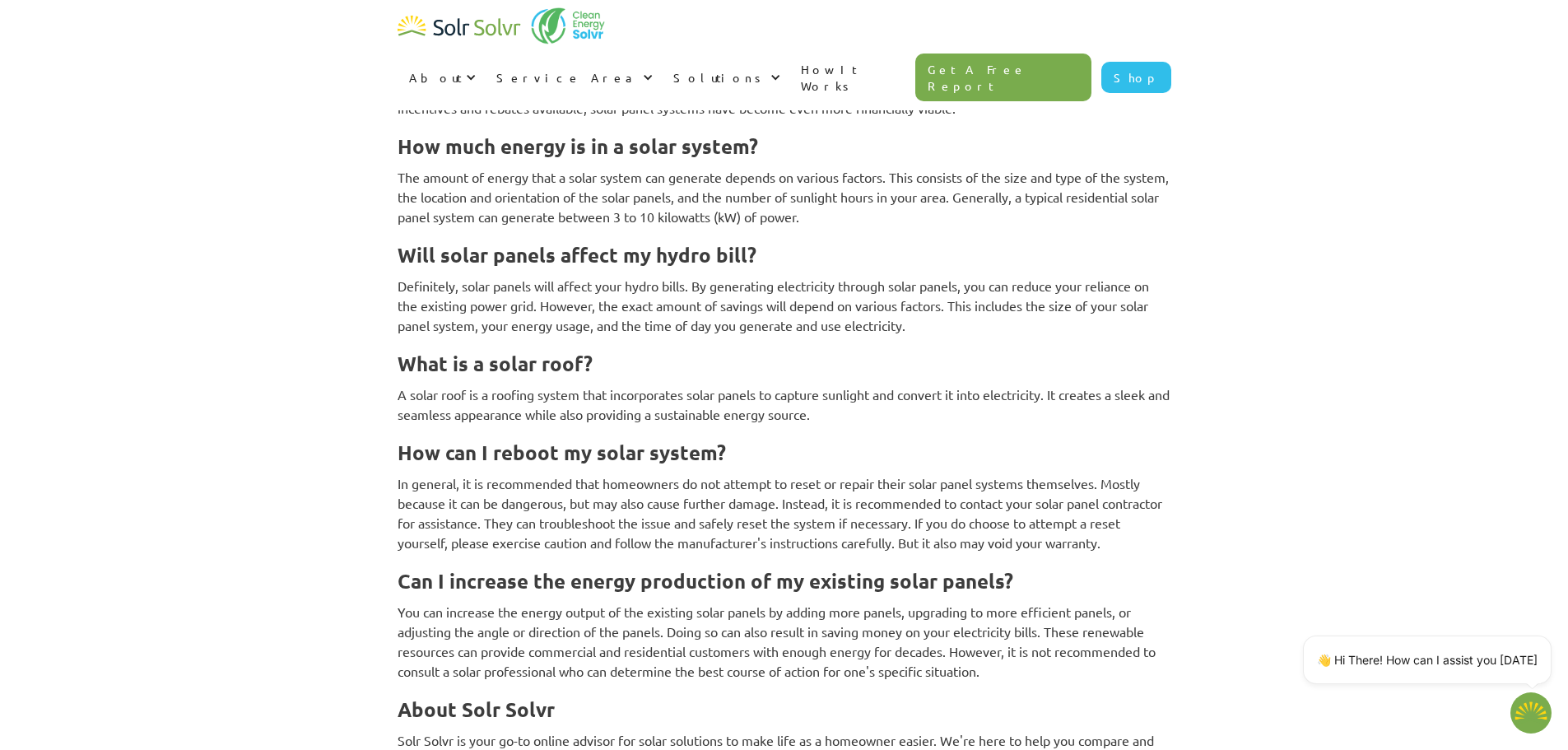
scroll to position [5441, 0]
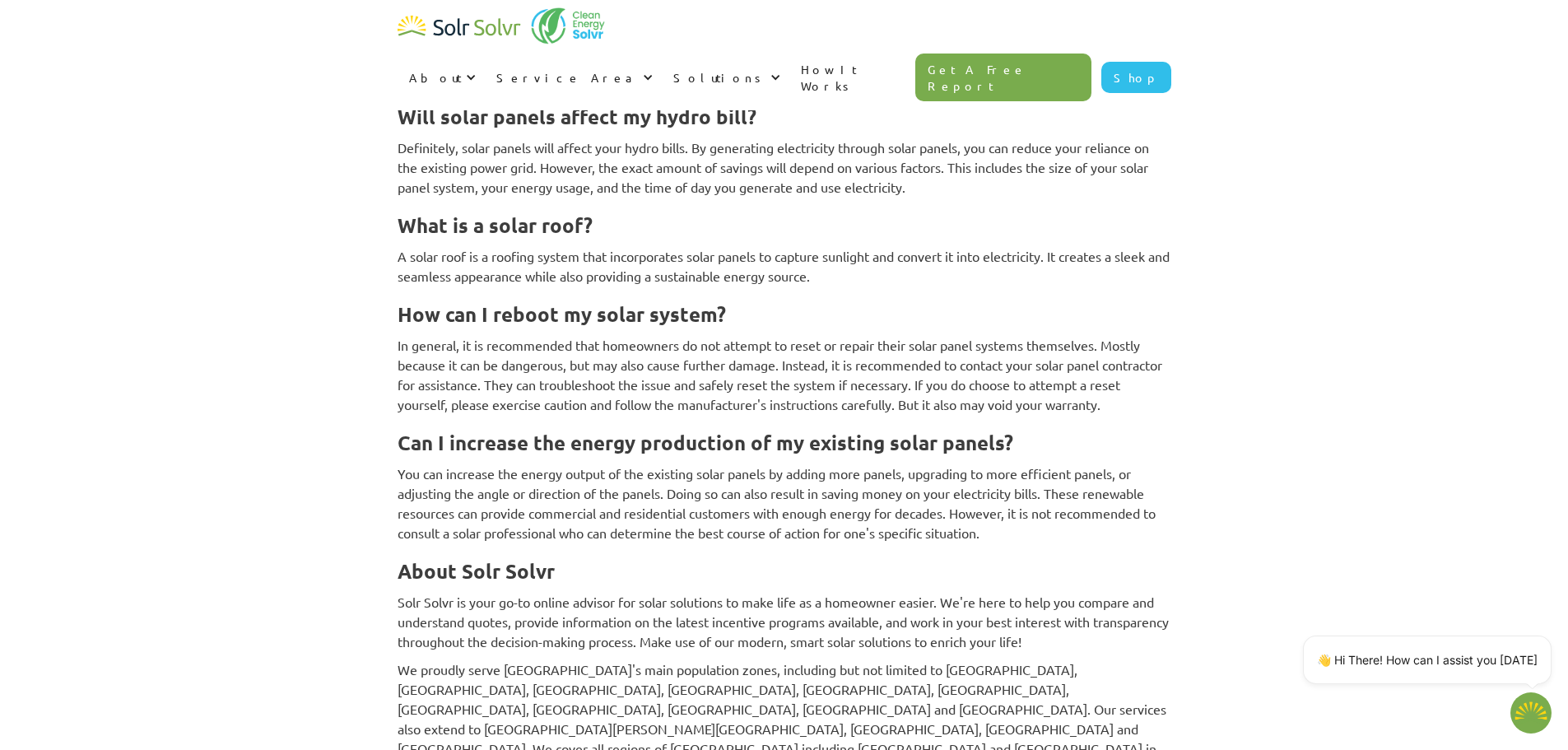
type textarea "x"
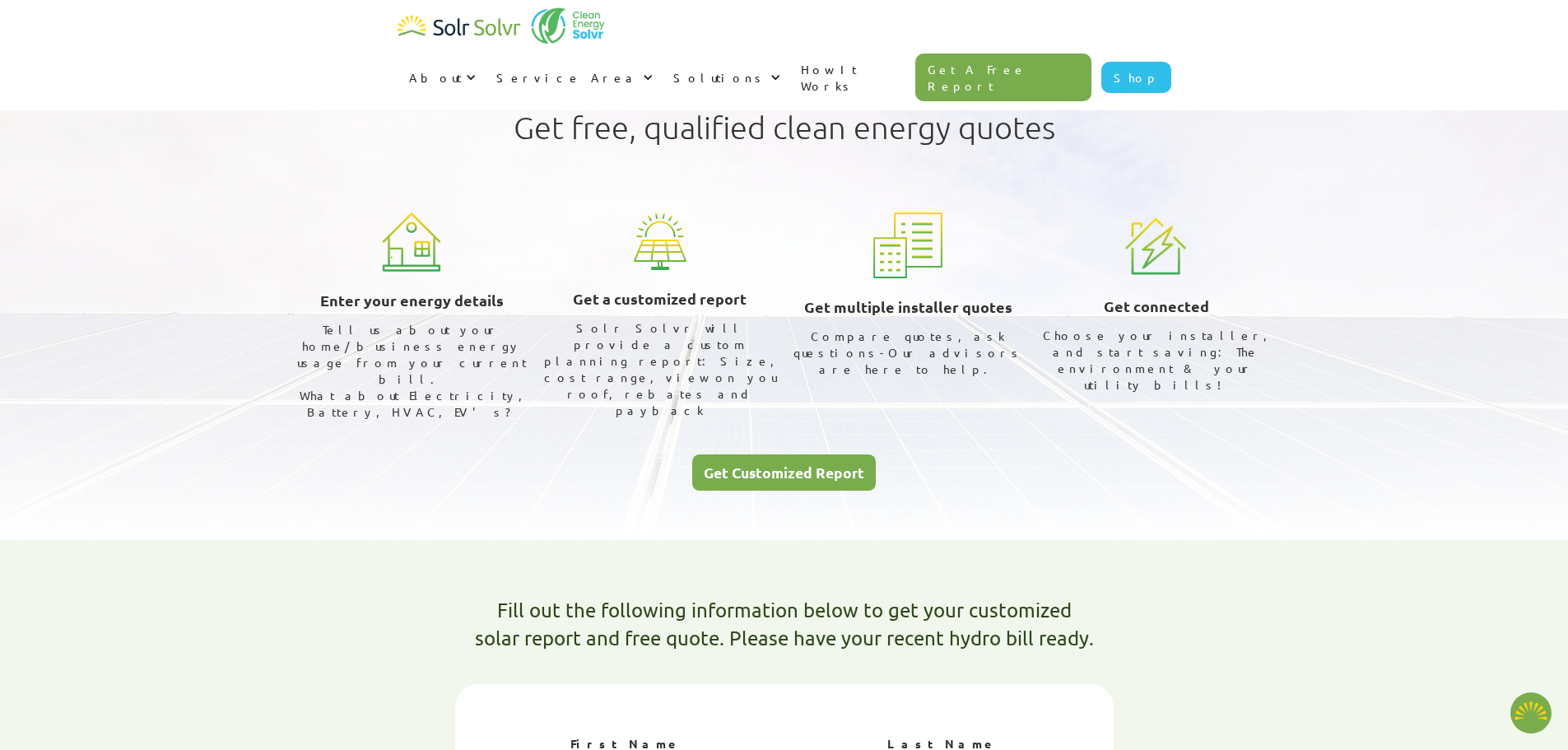
type textarea "x"
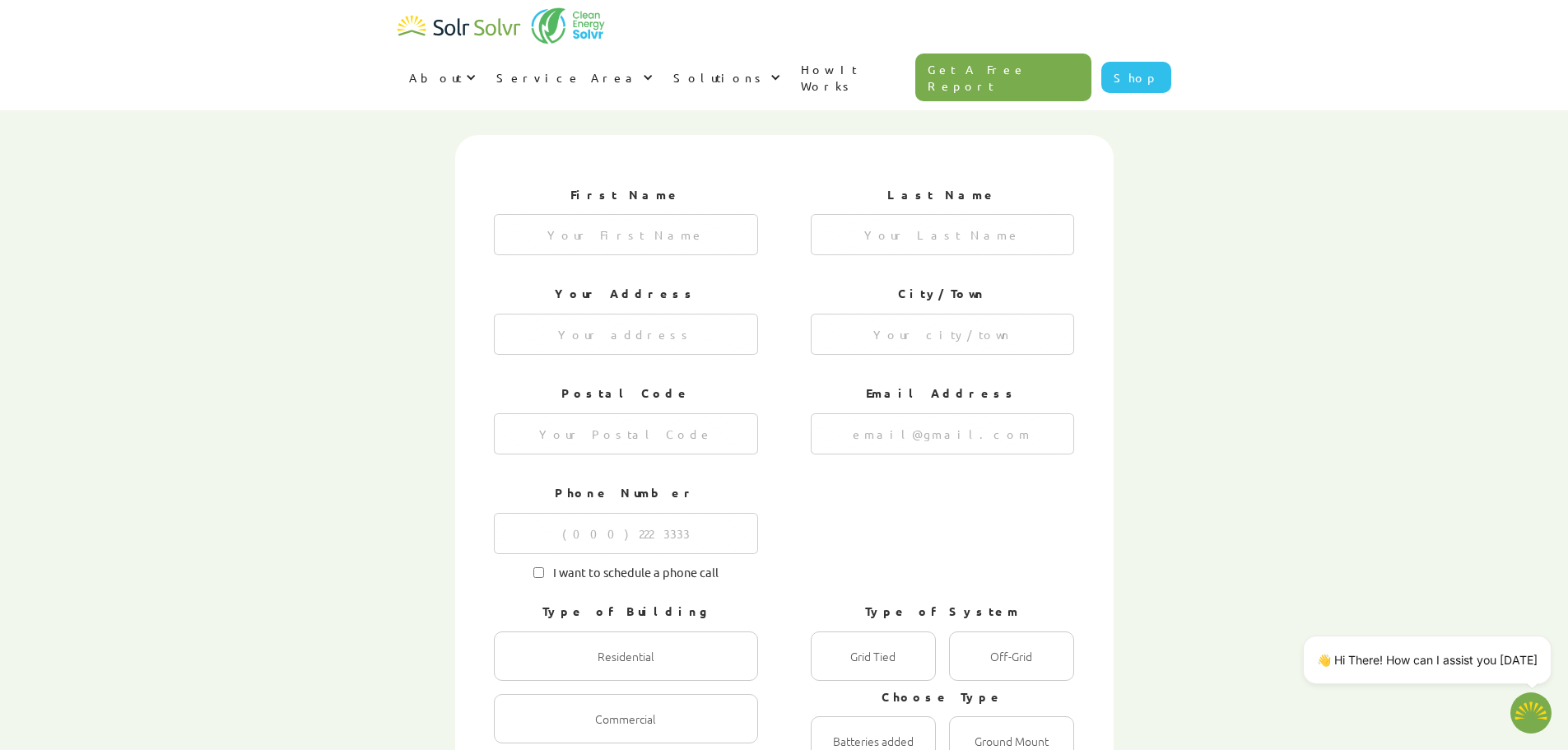
scroll to position [274, 0]
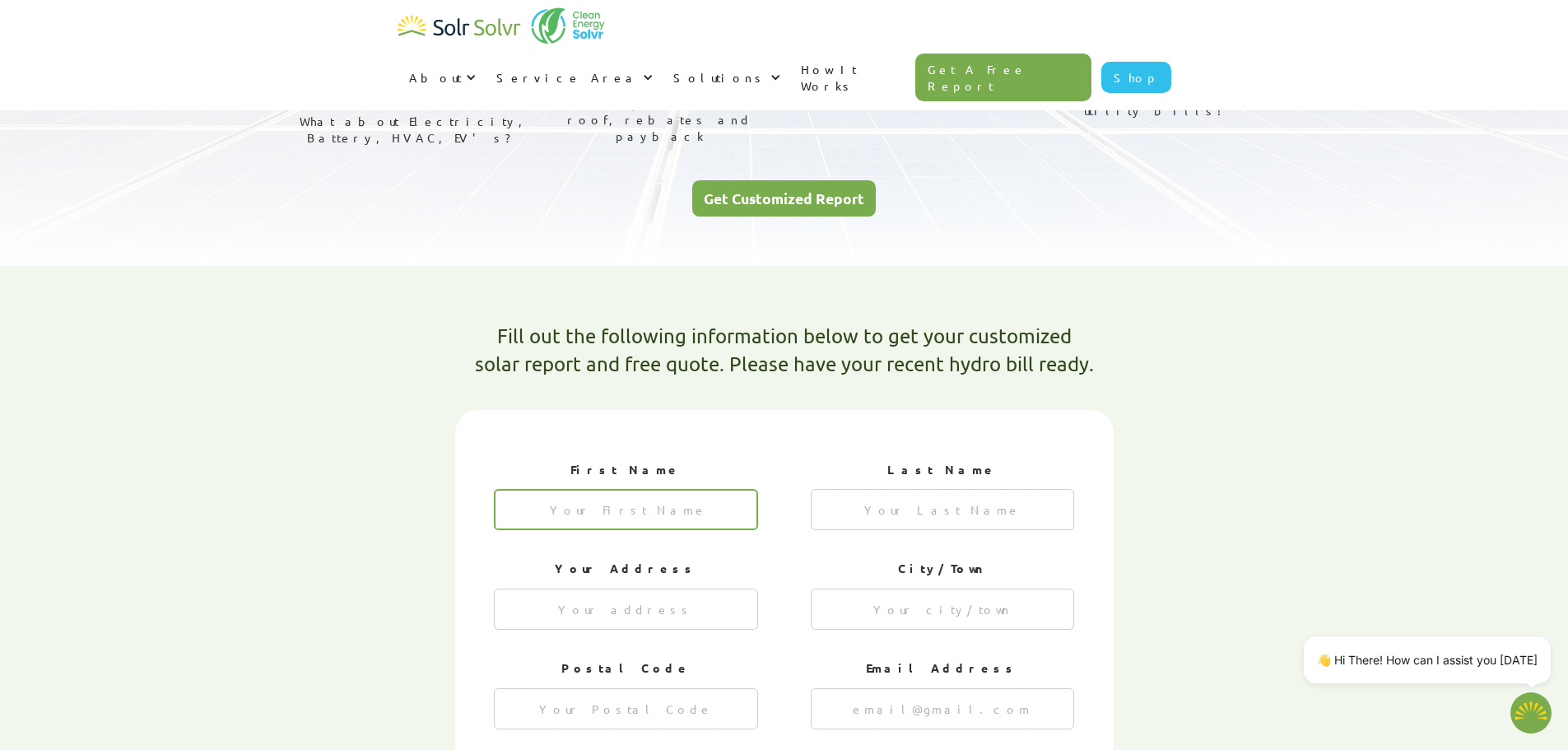
click at [571, 489] on input "1 of 4" at bounding box center [626, 509] width 264 height 41
type input "joel"
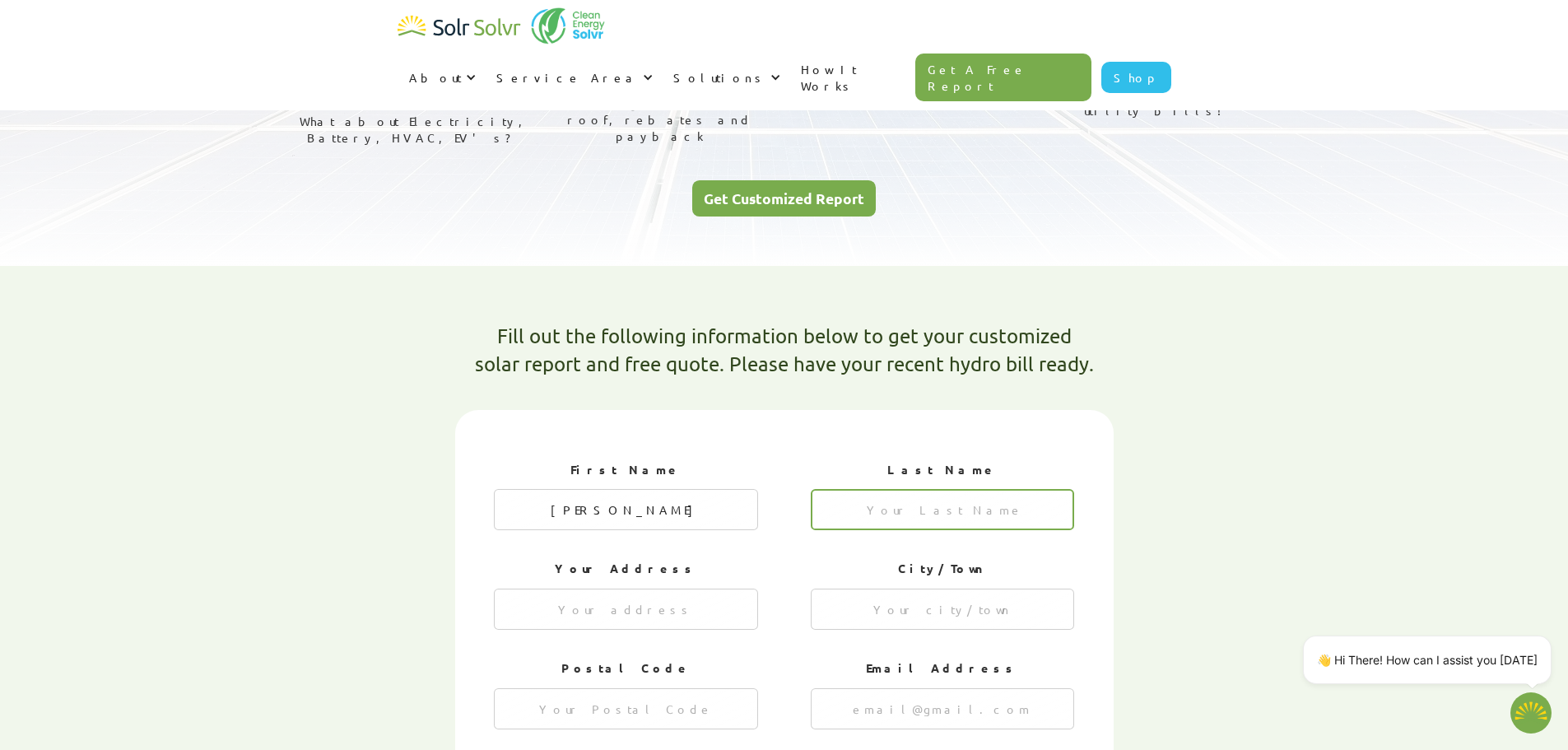
click at [893, 489] on input "1 of 4" at bounding box center [943, 509] width 264 height 41
type input "Goldman"
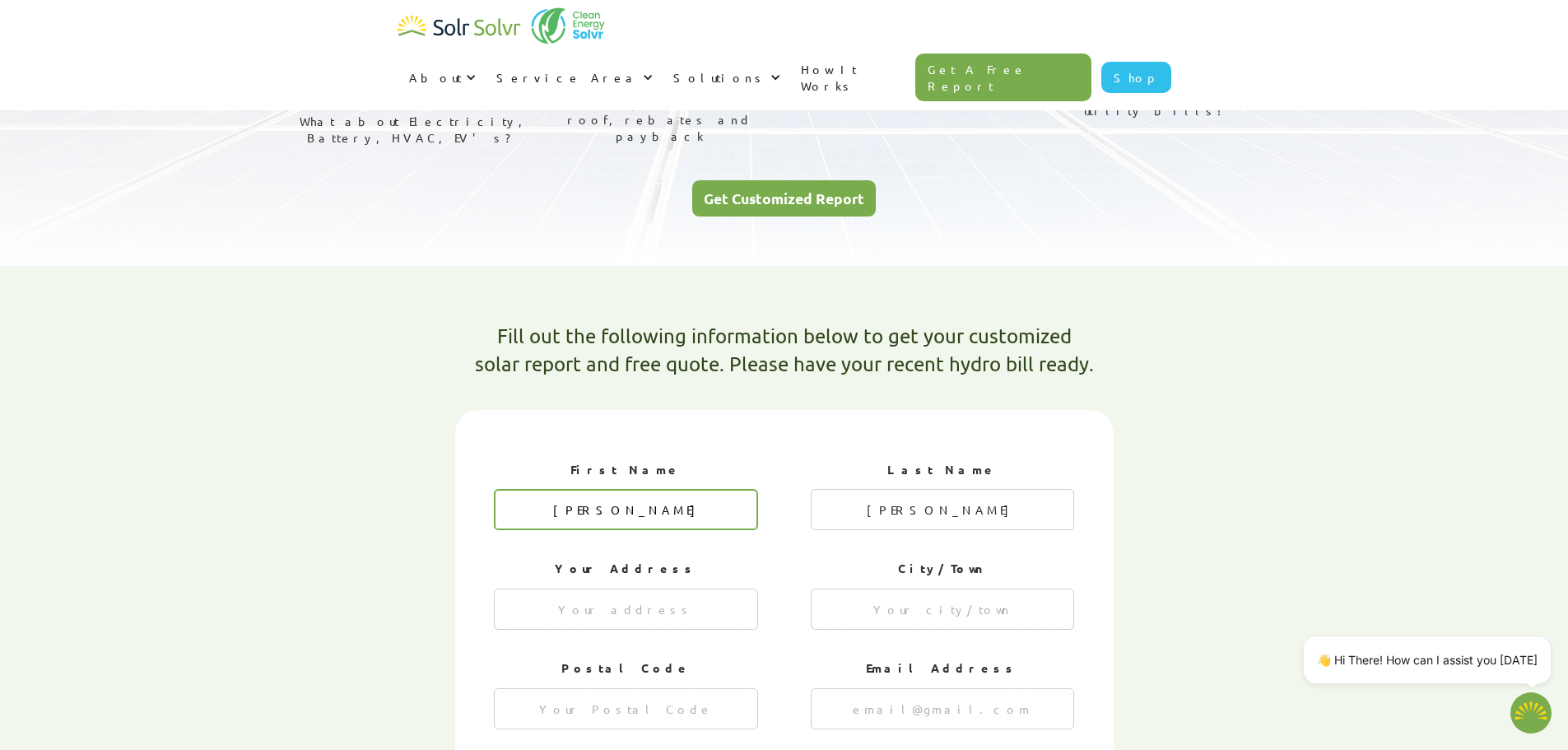
click at [621, 489] on input "joel" at bounding box center [626, 509] width 264 height 41
type input "Joel"
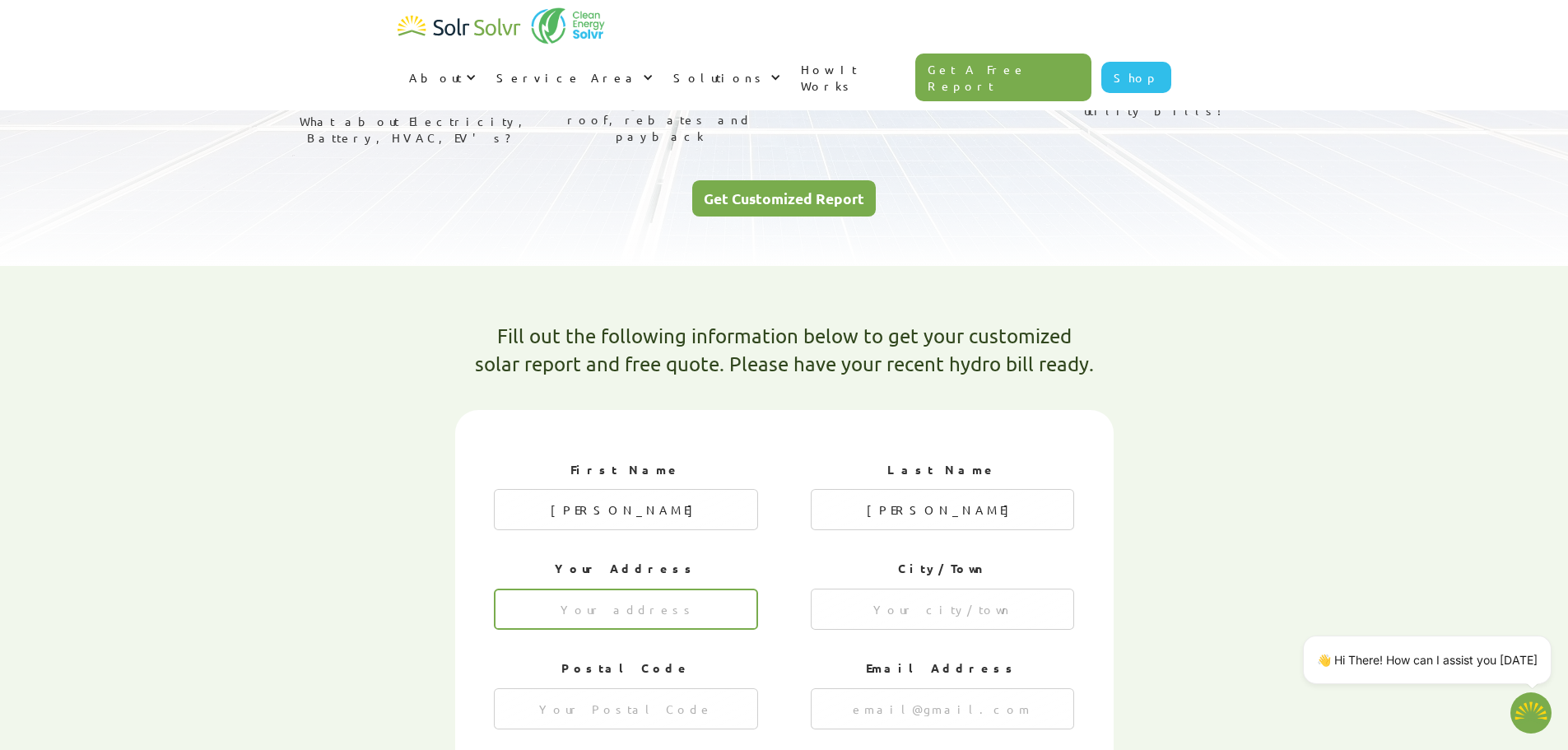
click at [559, 588] on input "1 of 4" at bounding box center [626, 608] width 264 height 41
type input "685 Lakelands Ave"
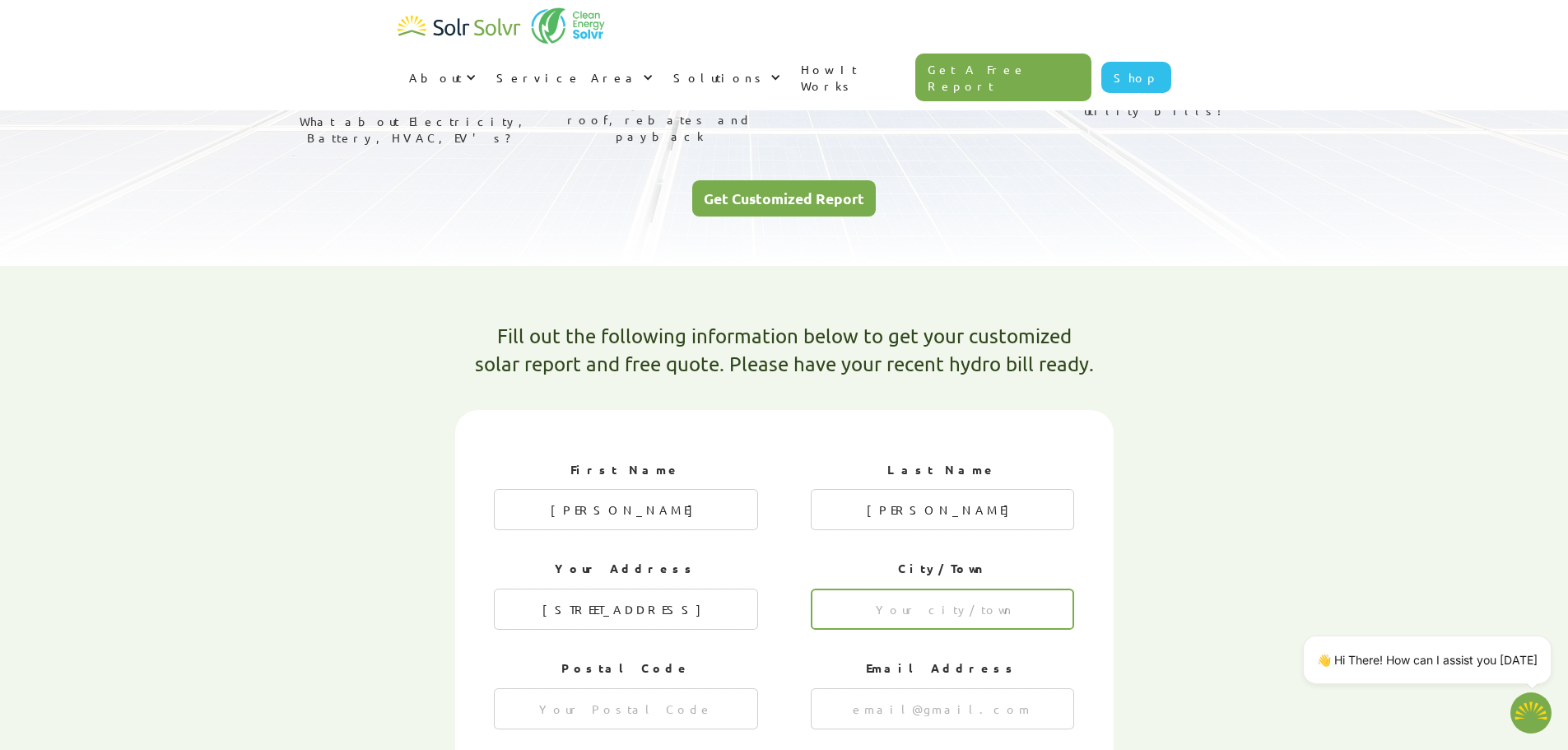
click at [888, 588] on input "1 of 4" at bounding box center [943, 608] width 264 height 41
type input "Innisfil"
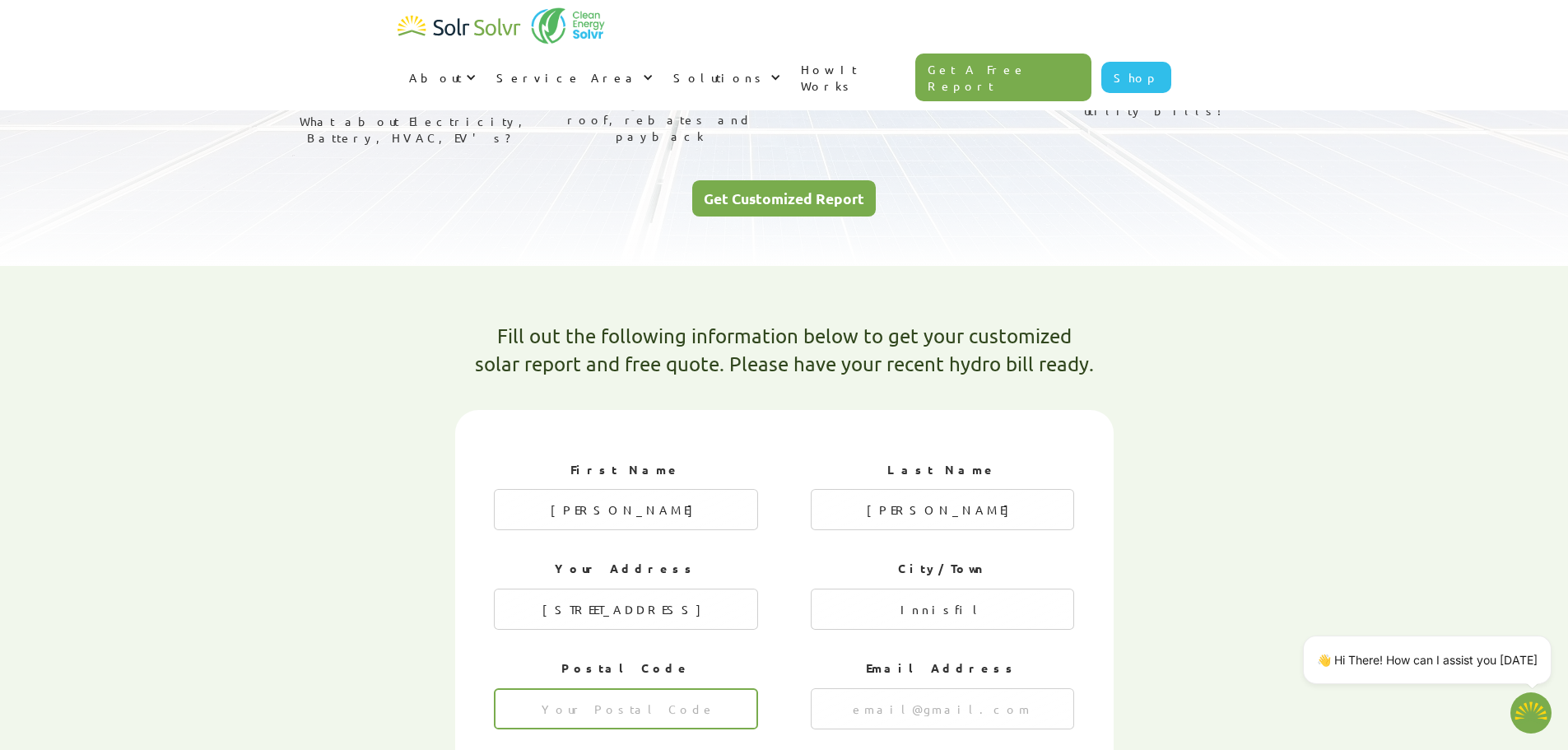
click at [590, 688] on input "1 of 4" at bounding box center [626, 708] width 264 height 41
type input "L9S4E5"
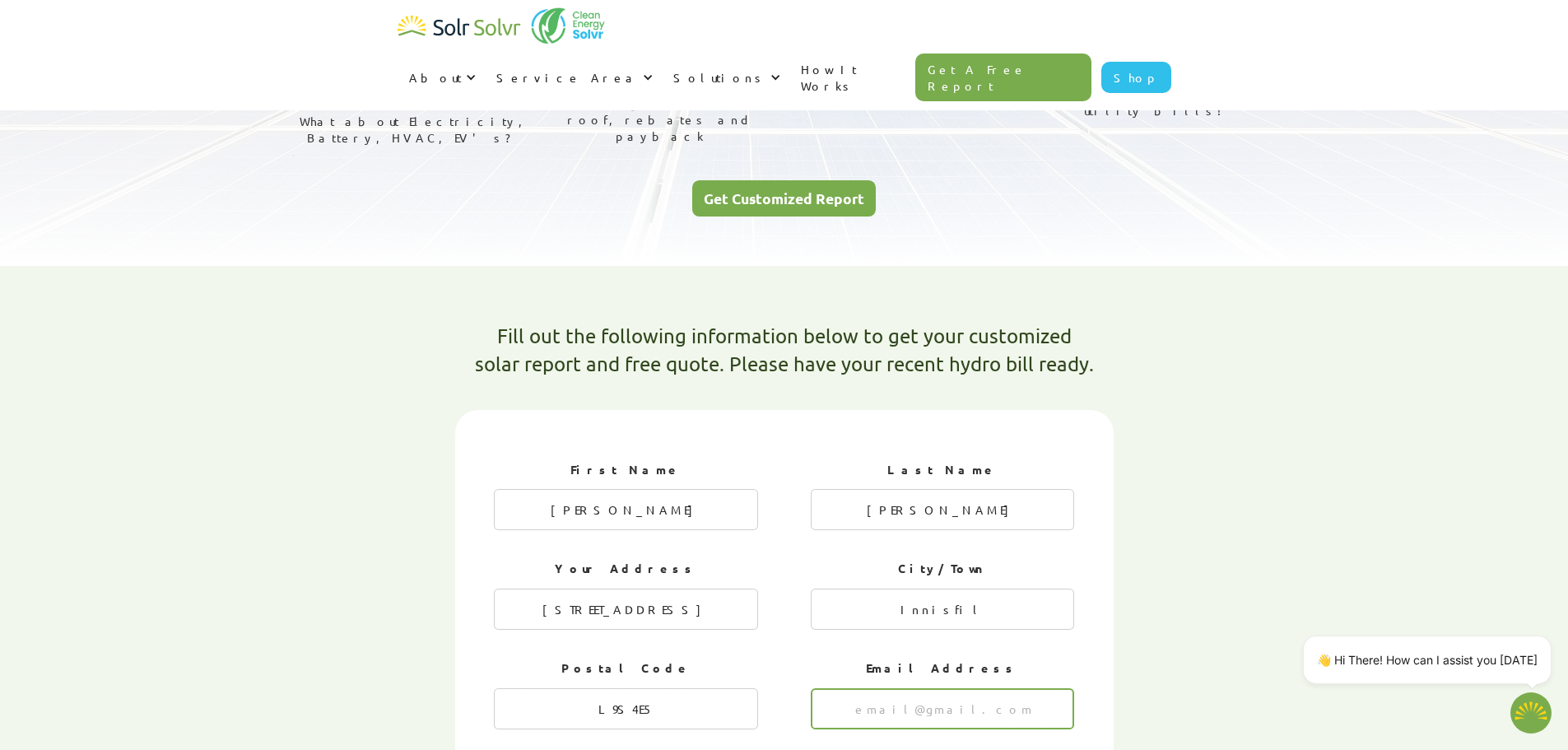
click at [902, 688] on input "1 of 4" at bounding box center [943, 708] width 264 height 41
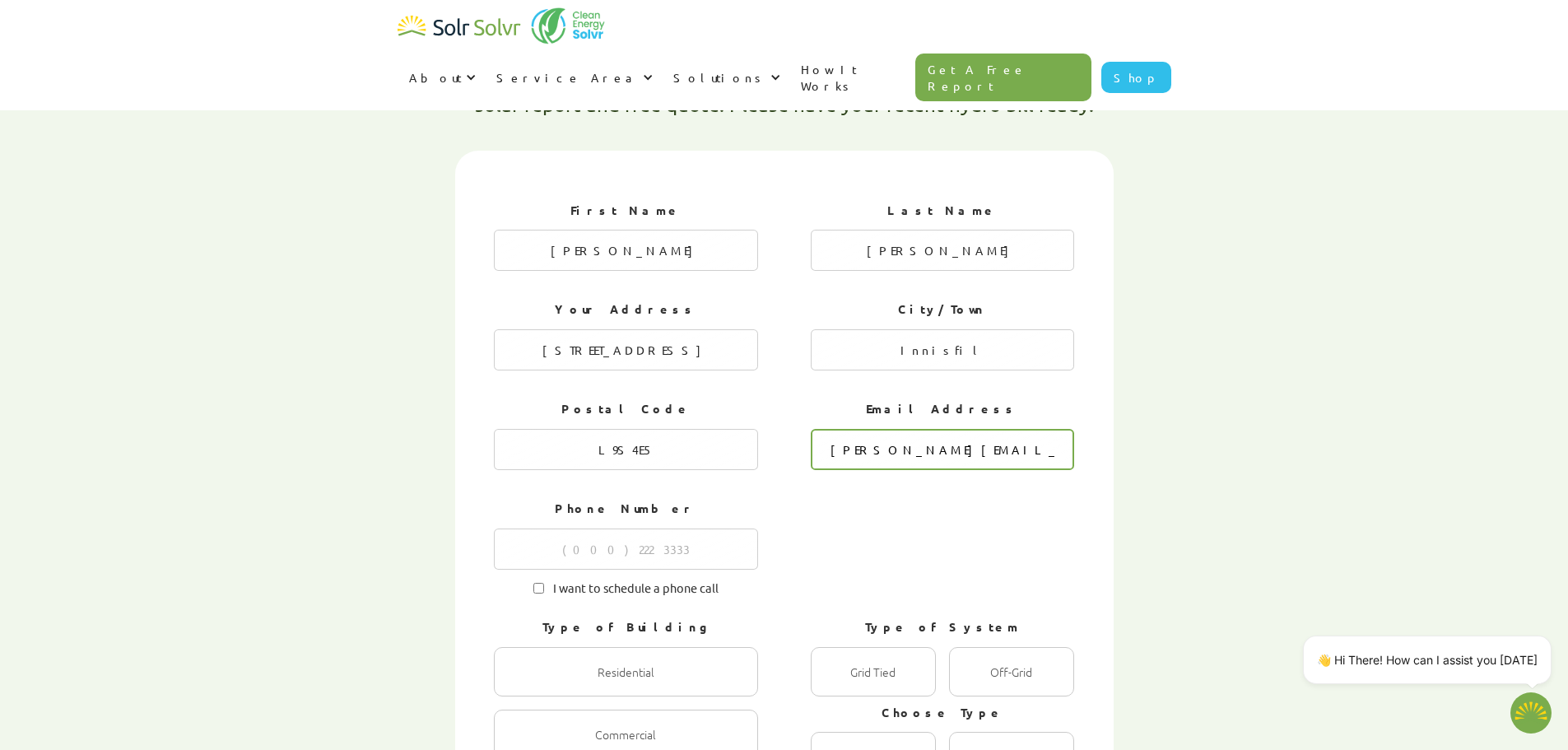
scroll to position [549, 0]
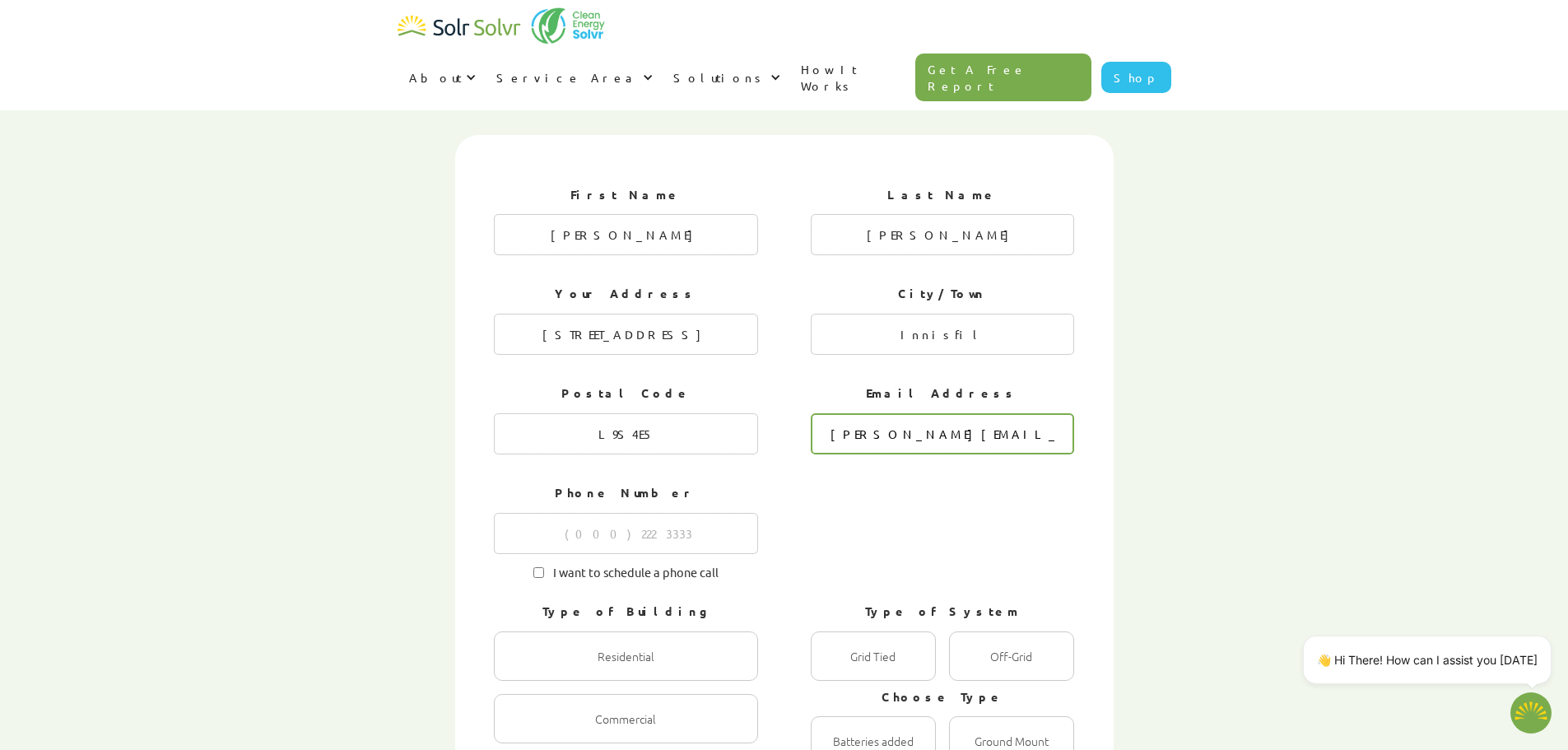
type input "joel.g@live.ca"
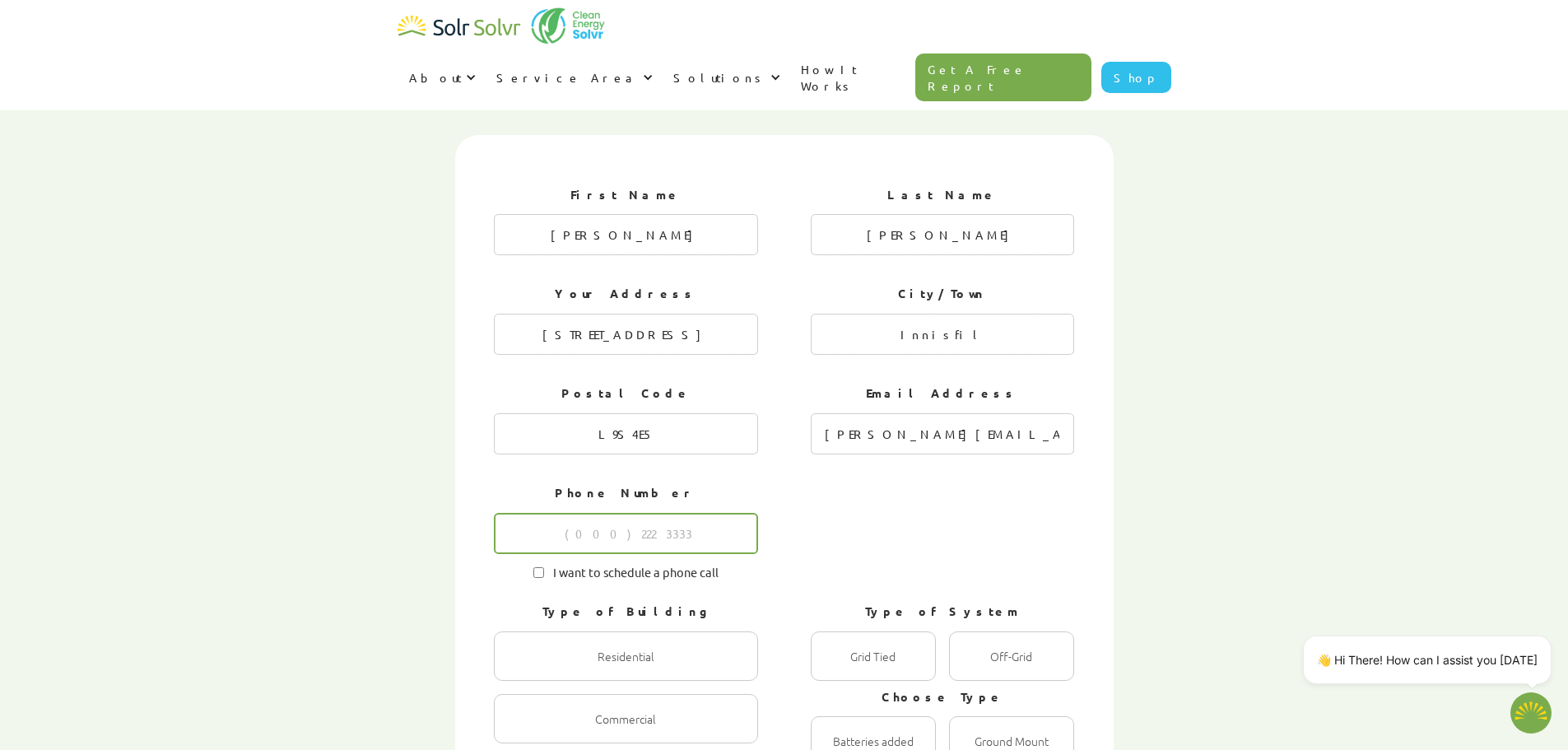
click at [562, 512] on input "1 of 4" at bounding box center [626, 532] width 264 height 41
type input "4163468000"
click at [537, 567] on input "I want to schedule a phone call" at bounding box center [539, 573] width 11 height 11
checkbox input "true"
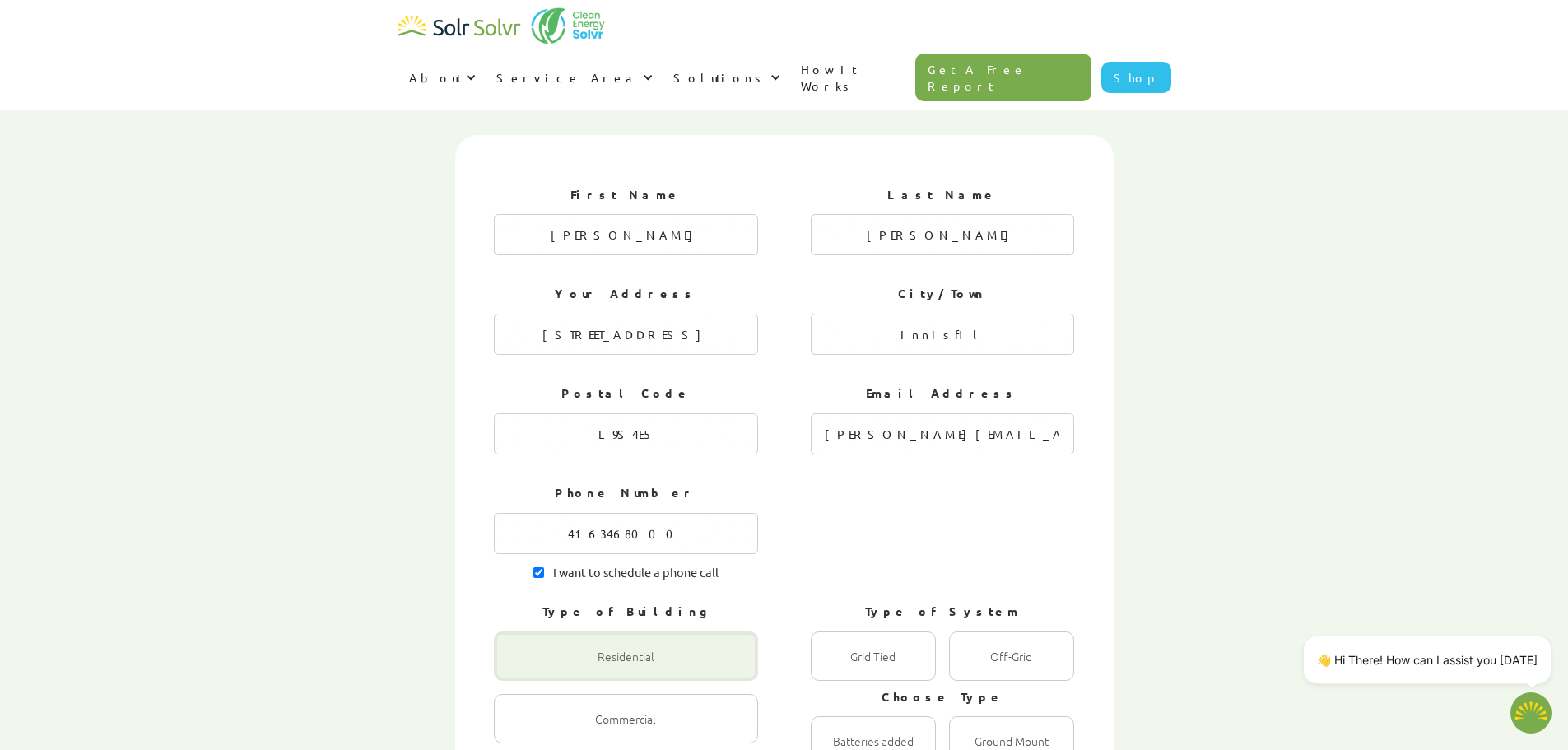
click at [628, 631] on div "1 of 4" at bounding box center [626, 655] width 264 height 49
click at [517, 668] on input "Residential Radio" at bounding box center [512, 674] width 11 height 11
radio input "true"
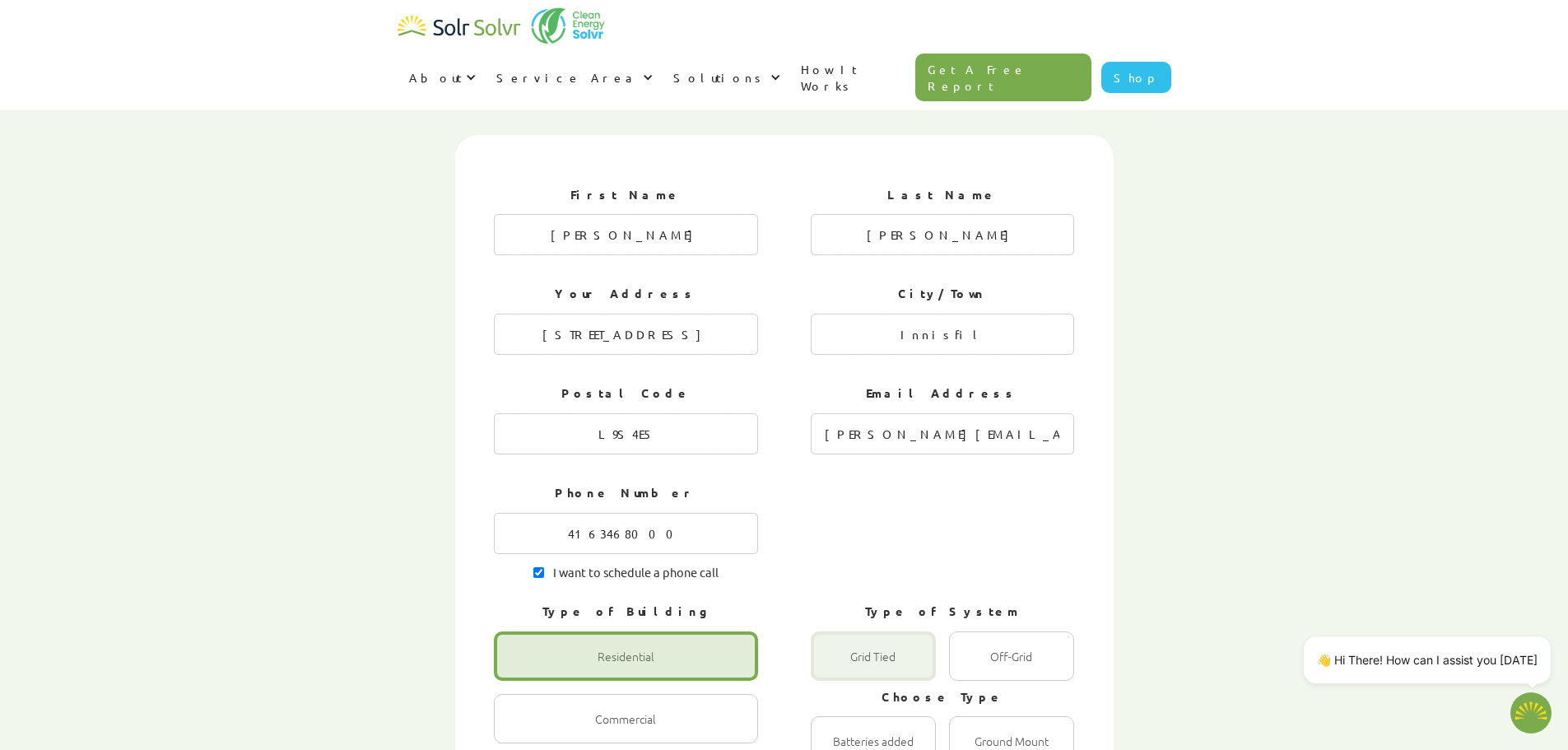
click at [851, 631] on div "1 of 4" at bounding box center [873, 655] width 125 height 49
click at [834, 668] on Tied "Grid Tied Radio" at bounding box center [829, 674] width 11 height 11
radio Tied "true"
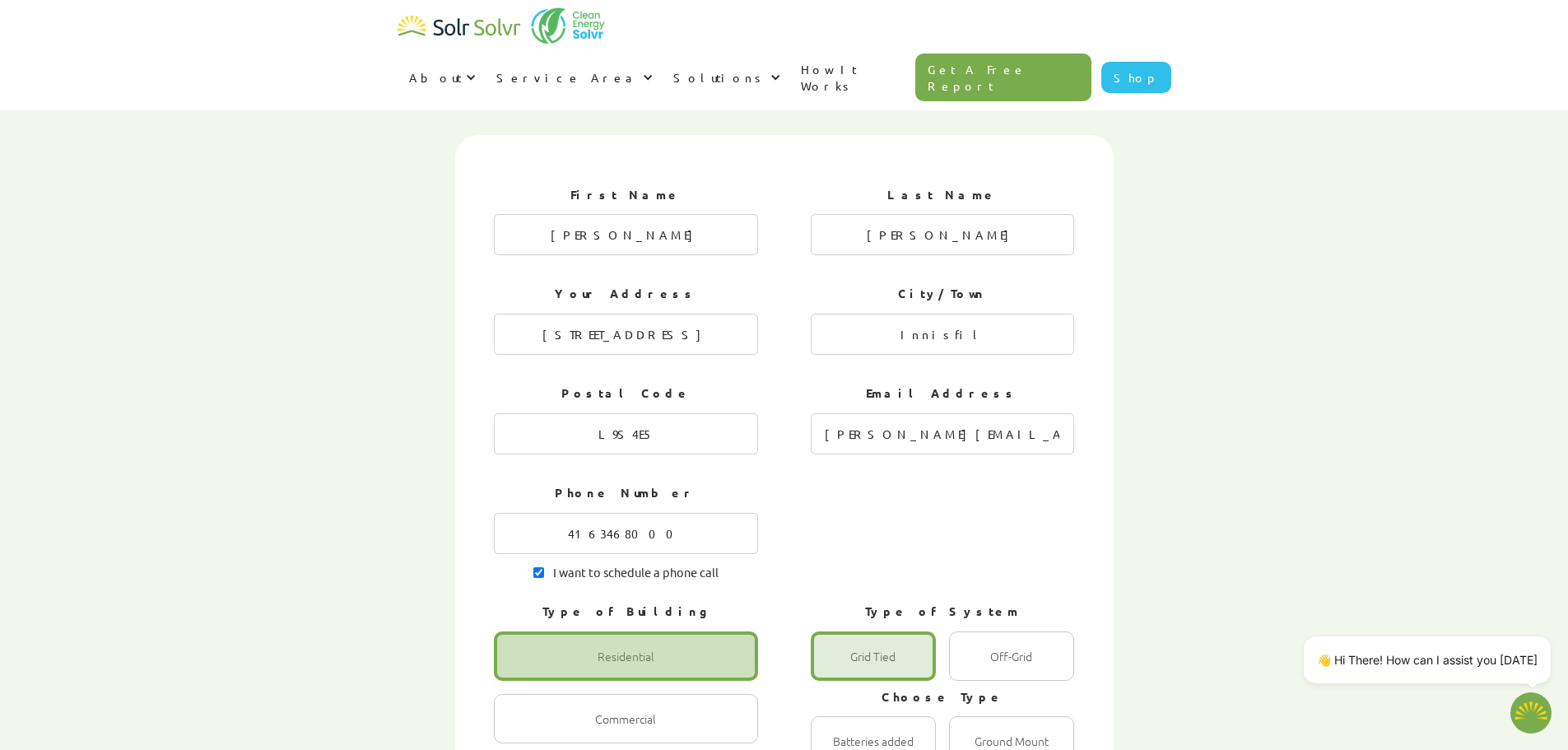
scroll to position [823, 0]
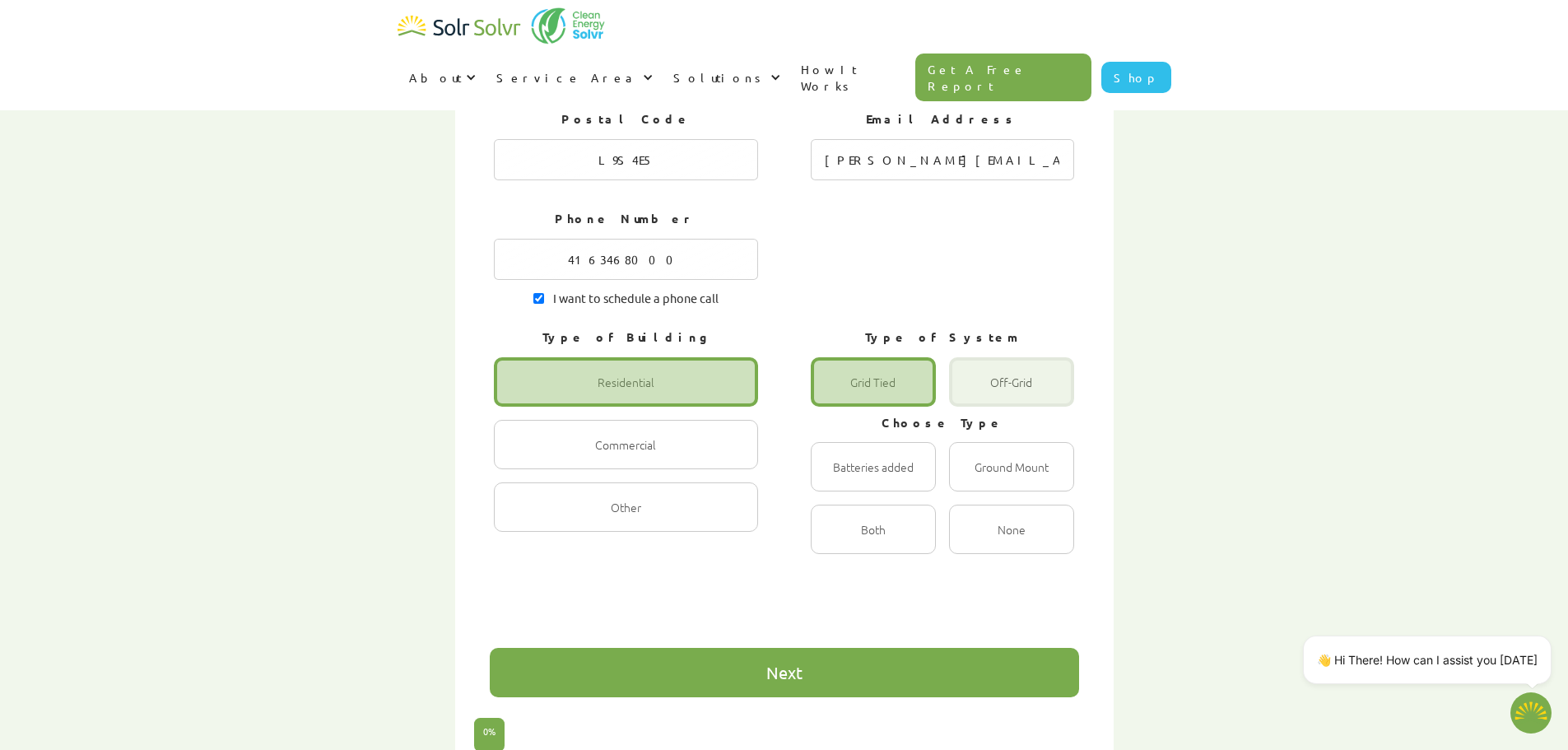
click at [1015, 357] on div "1 of 4" at bounding box center [1011, 381] width 125 height 49
click at [972, 394] on input "Off-Grid Radio" at bounding box center [967, 400] width 11 height 11
radio input "true"
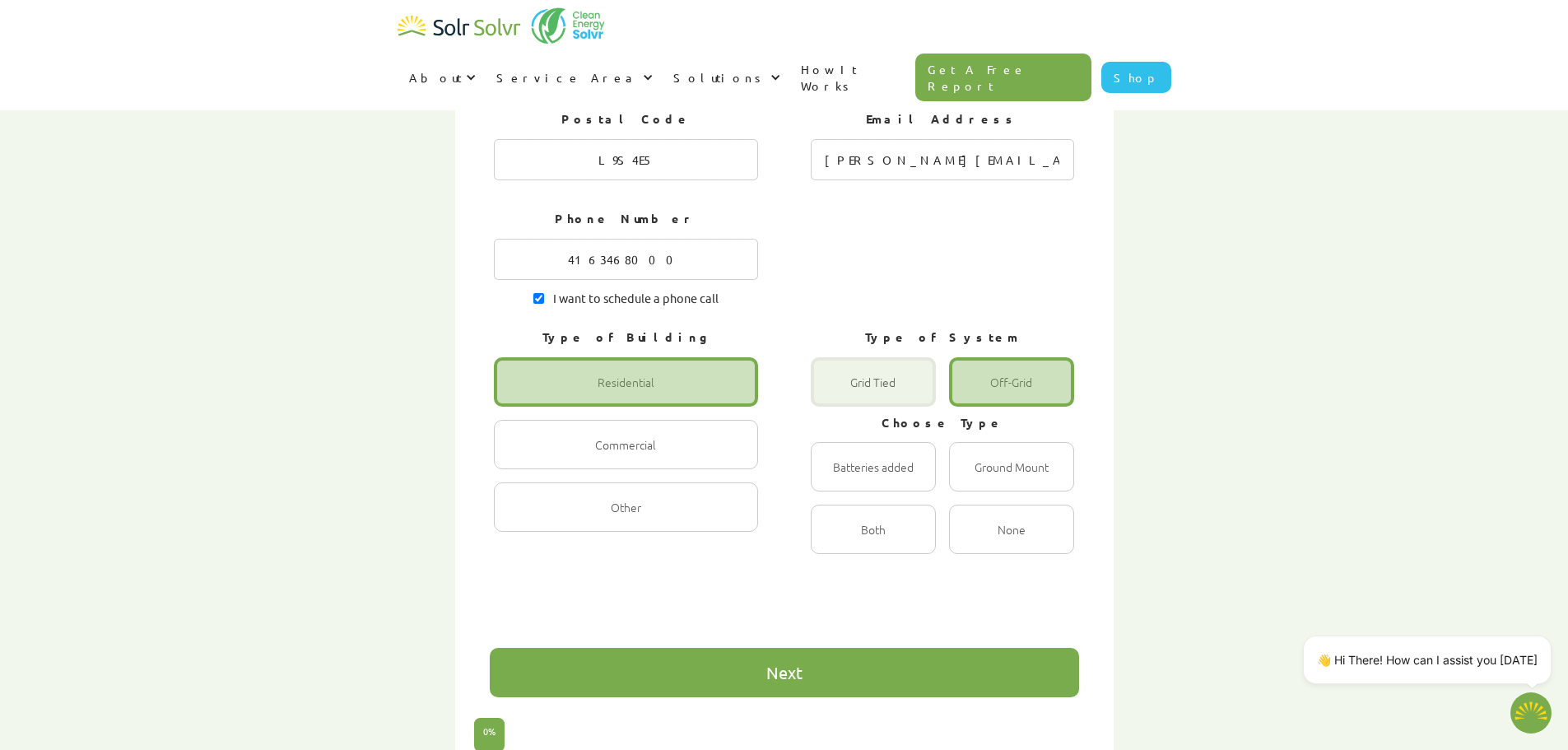
click at [889, 357] on div "1 of 4" at bounding box center [873, 381] width 125 height 49
click at [834, 394] on Tied "Grid Tied Radio" at bounding box center [829, 400] width 11 height 11
radio Tied "true"
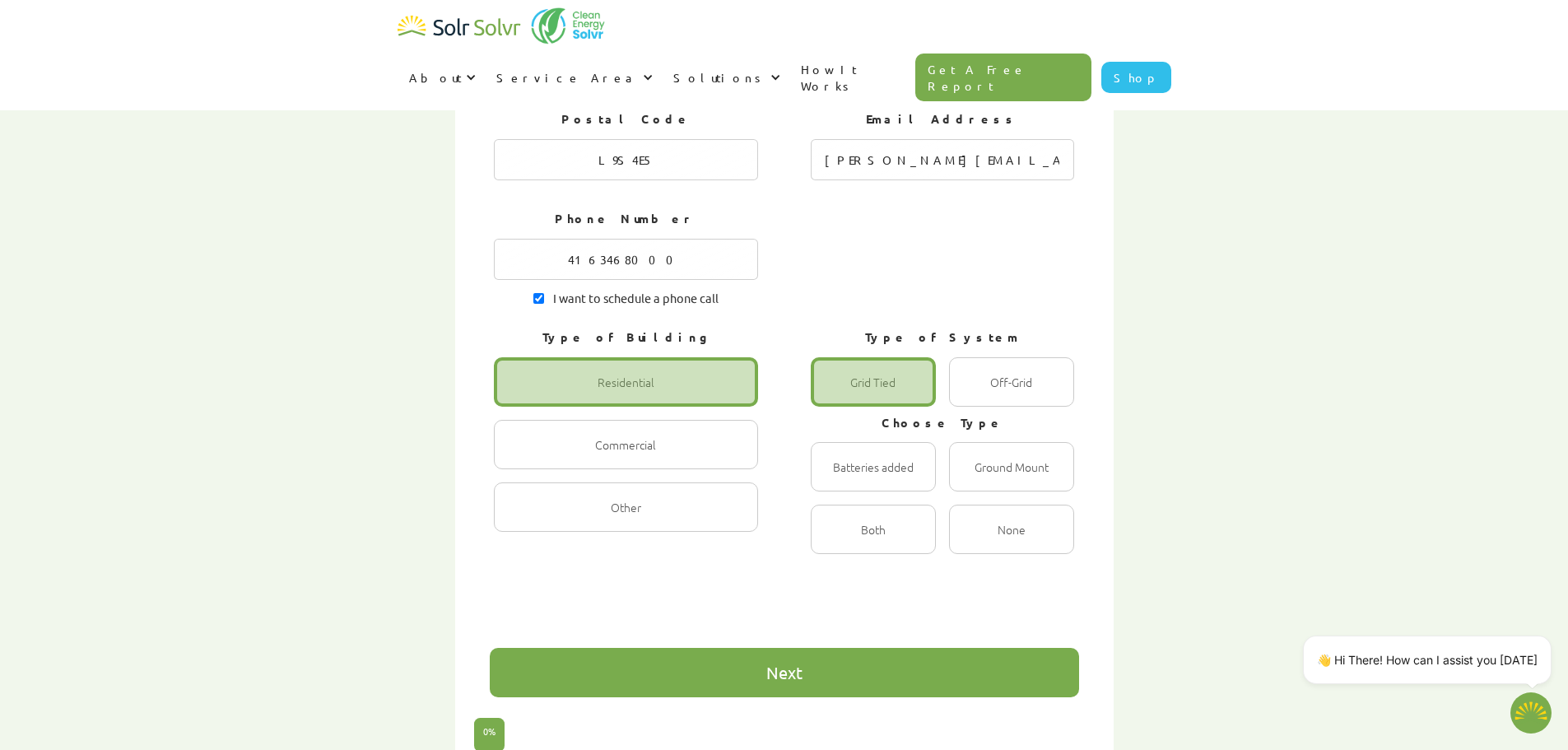
click at [789, 664] on div "Next" at bounding box center [785, 673] width 36 height 16
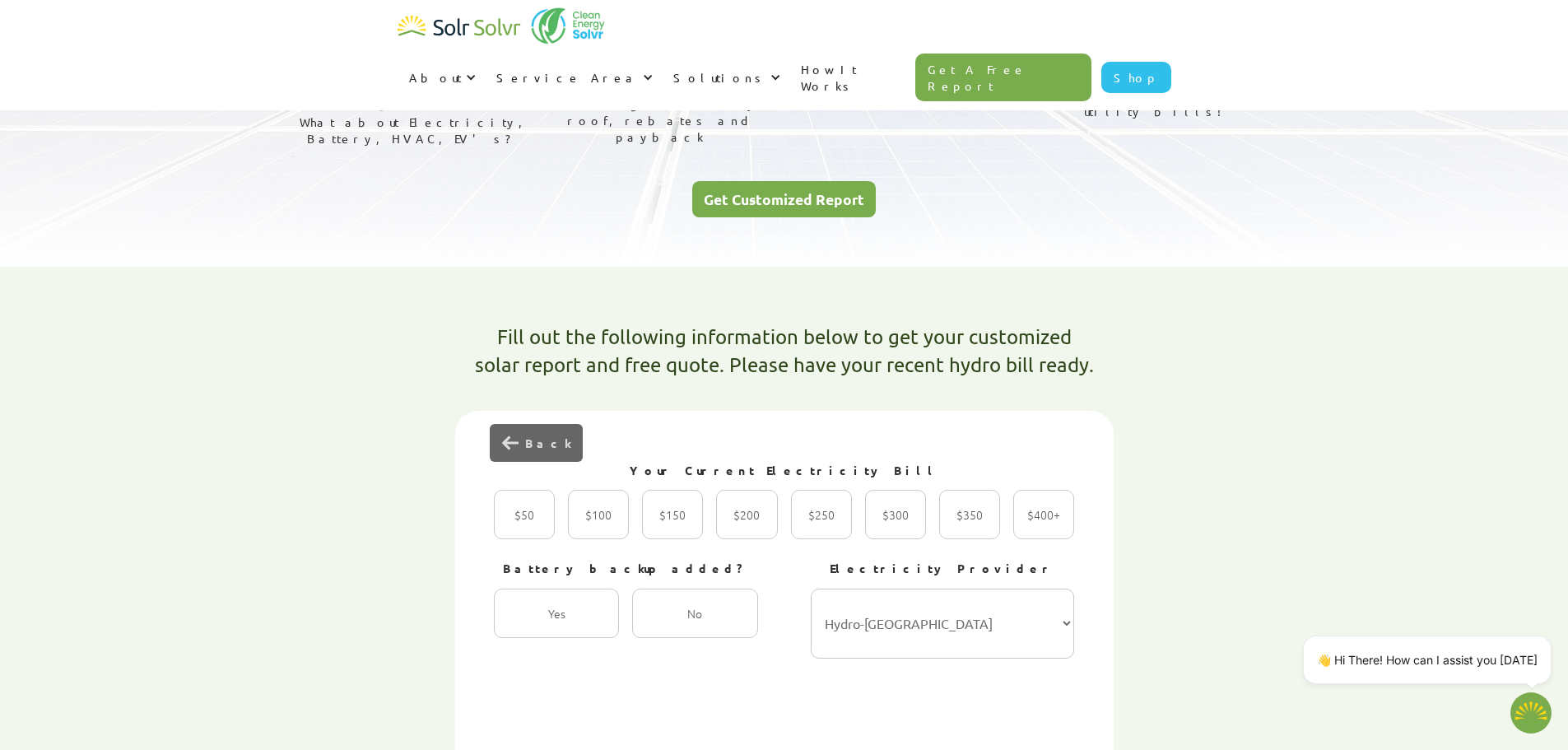
scroll to position [274, 0]
click at [830, 489] on div "2 of 4" at bounding box center [821, 513] width 61 height 49
click at [814, 526] on input "$250 Radio" at bounding box center [809, 532] width 11 height 11
radio input "true"
click at [699, 588] on div "2 of 4" at bounding box center [694, 613] width 125 height 49
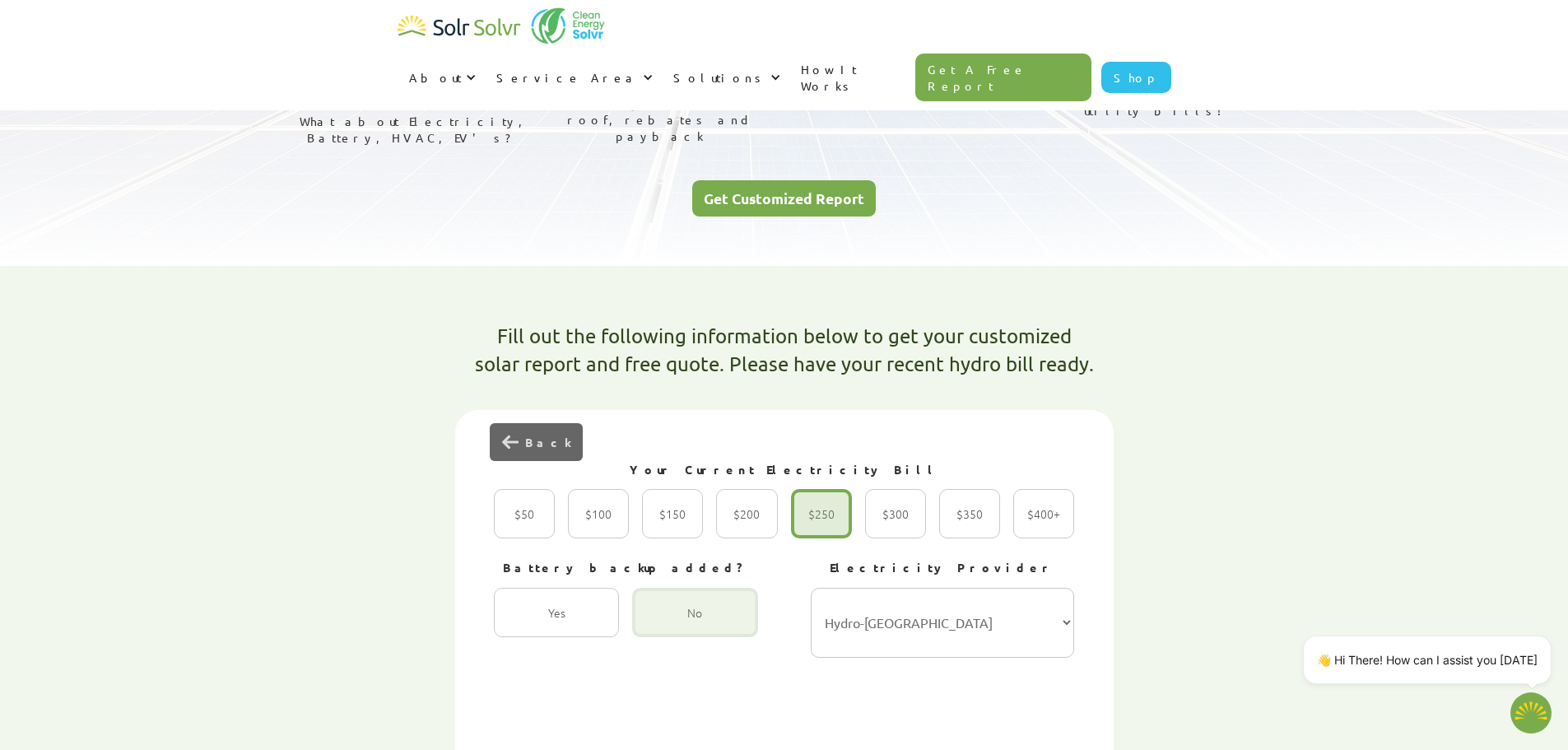
click at [656, 624] on input "No Radio" at bounding box center [650, 630] width 11 height 11
radio input "true"
click at [699, 588] on div "2 of 4" at bounding box center [694, 613] width 125 height 49
click at [656, 624] on input "No Radio" at bounding box center [650, 630] width 11 height 11
click at [1072, 588] on select "Hydro-Québec Hydro One Ontario Power Generation BC Hydro Alectra Utilities ENMA…" at bounding box center [943, 623] width 264 height 70
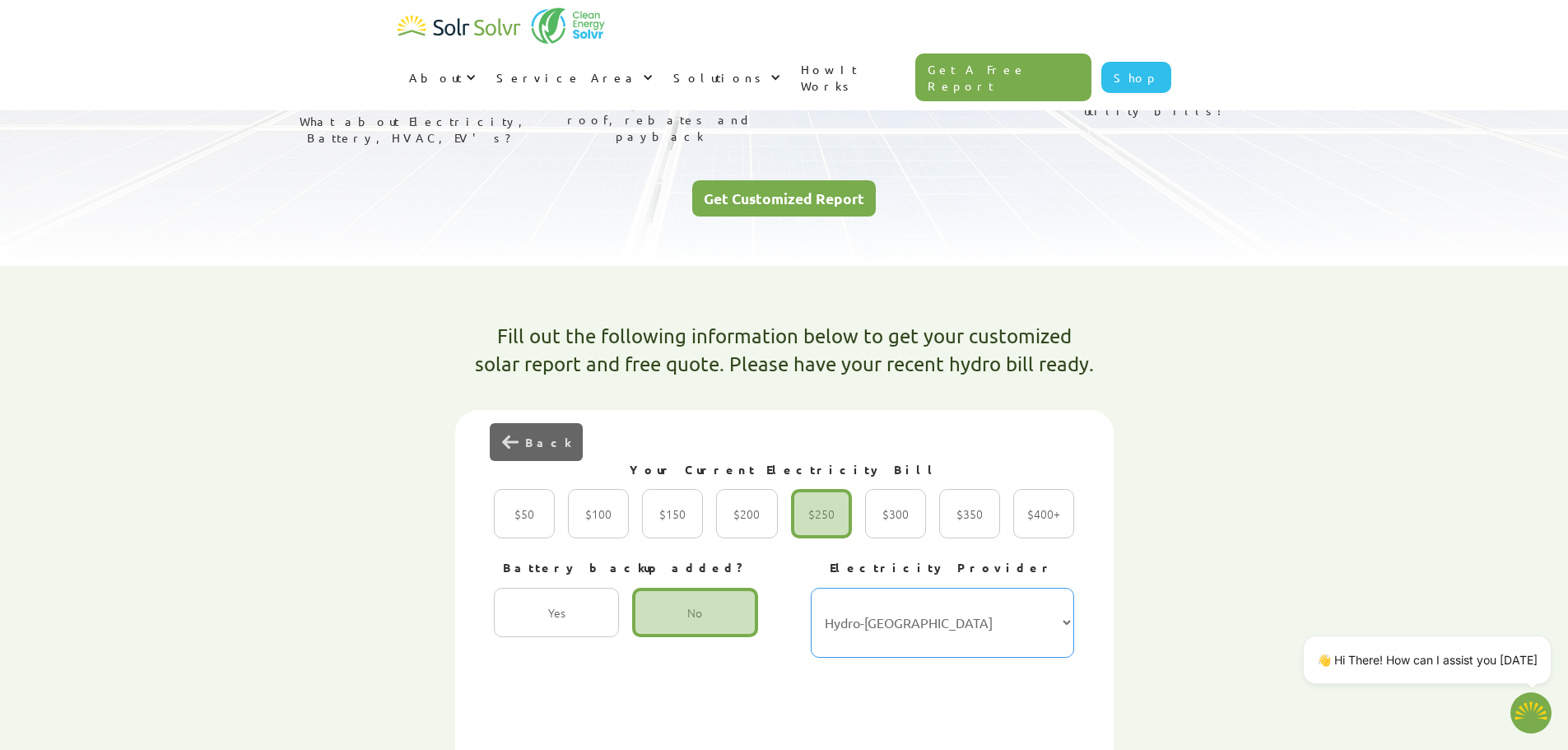
click at [1072, 588] on select "Hydro-Québec Hydro One Ontario Power Generation BC Hydro Alectra Utilities ENMA…" at bounding box center [943, 623] width 264 height 70
click at [1071, 588] on select "Hydro-Québec Hydro One Ontario Power Generation BC Hydro Alectra Utilities ENMA…" at bounding box center [943, 623] width 264 height 70
click at [1060, 588] on select "Hydro-Québec Hydro One Ontario Power Generation BC Hydro Alectra Utilities ENMA…" at bounding box center [943, 623] width 264 height 70
click at [921, 588] on select "Hydro-Québec Hydro One Ontario Power Generation BC Hydro Alectra Utilities ENMA…" at bounding box center [943, 623] width 264 height 70
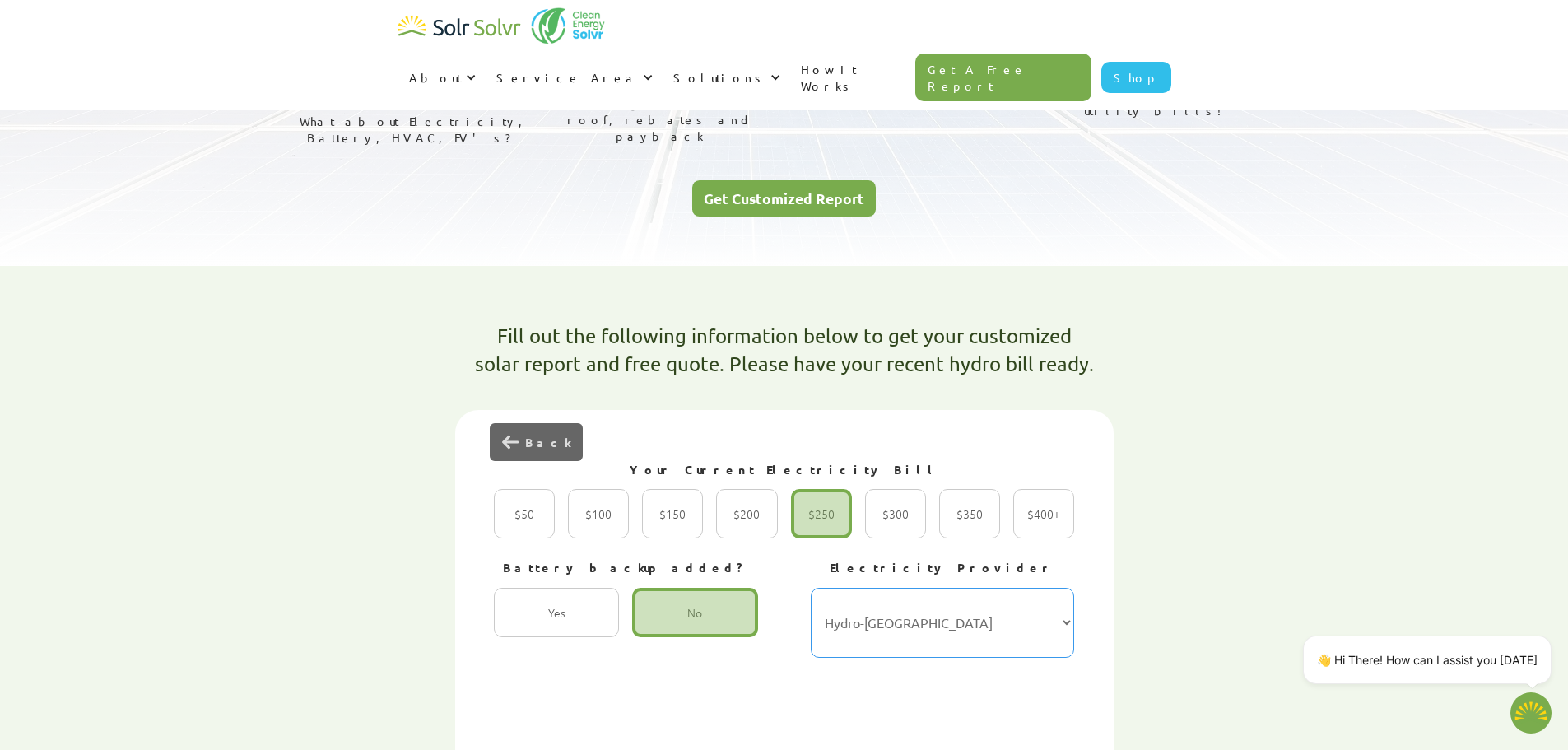
drag, startPoint x: 921, startPoint y: 571, endPoint x: 825, endPoint y: 577, distance: 96.2
click at [825, 588] on select "Hydro-Québec Hydro One Ontario Power Generation BC Hydro Alectra Utilities ENMA…" at bounding box center [943, 623] width 264 height 70
click at [850, 588] on select "Hydro-Québec Hydro One Ontario Power Generation BC Hydro Alectra Utilities ENMA…" at bounding box center [943, 623] width 264 height 70
click at [860, 588] on select "Hydro-Québec Hydro One Ontario Power Generation BC Hydro Alectra Utilities ENMA…" at bounding box center [943, 623] width 264 height 70
select select "Hydro One"
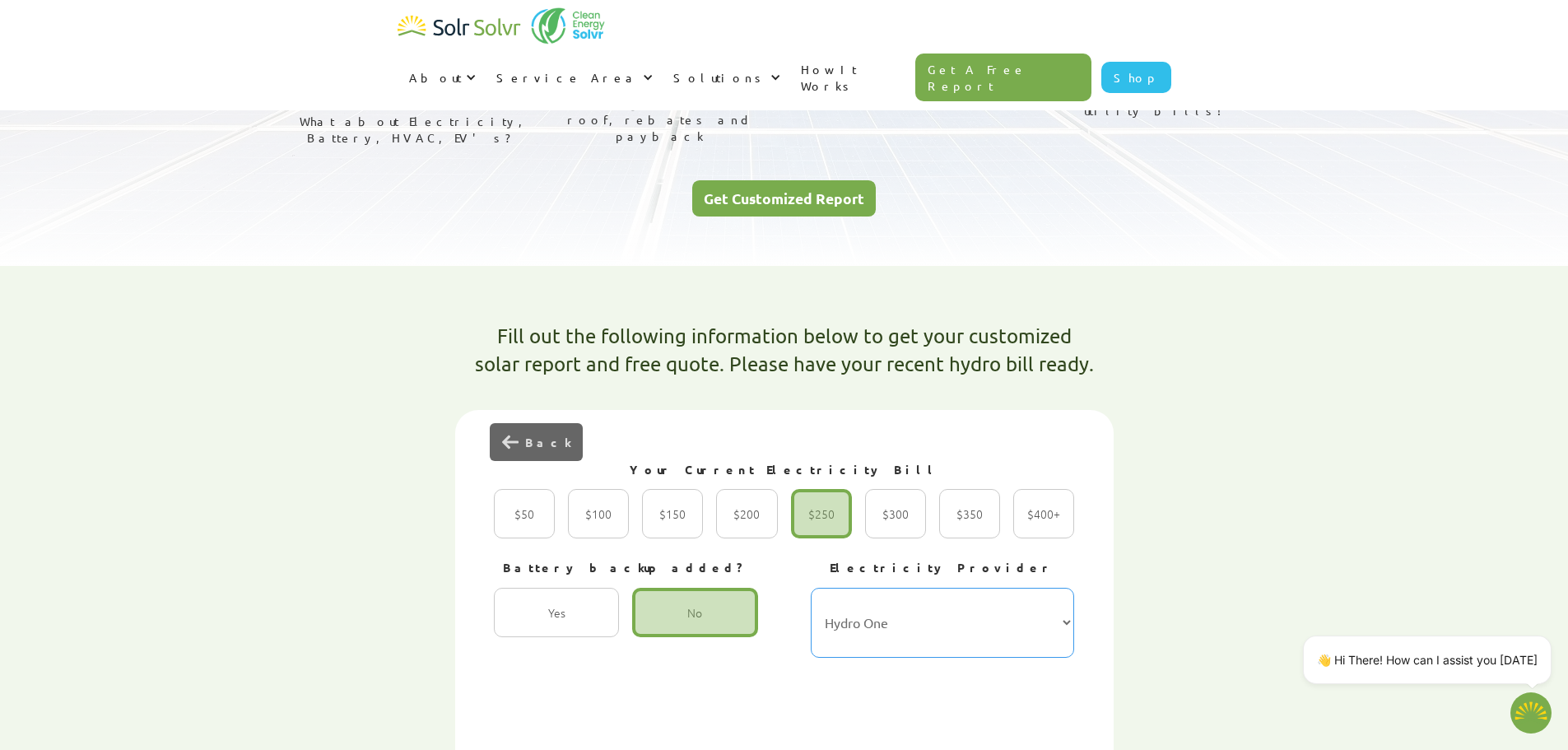
click at [811, 588] on select "Hydro-Québec Hydro One Ontario Power Generation BC Hydro Alectra Utilities ENMA…" at bounding box center [943, 623] width 264 height 70
click at [872, 180] on link "Get Customized Report" at bounding box center [784, 198] width 184 height 37
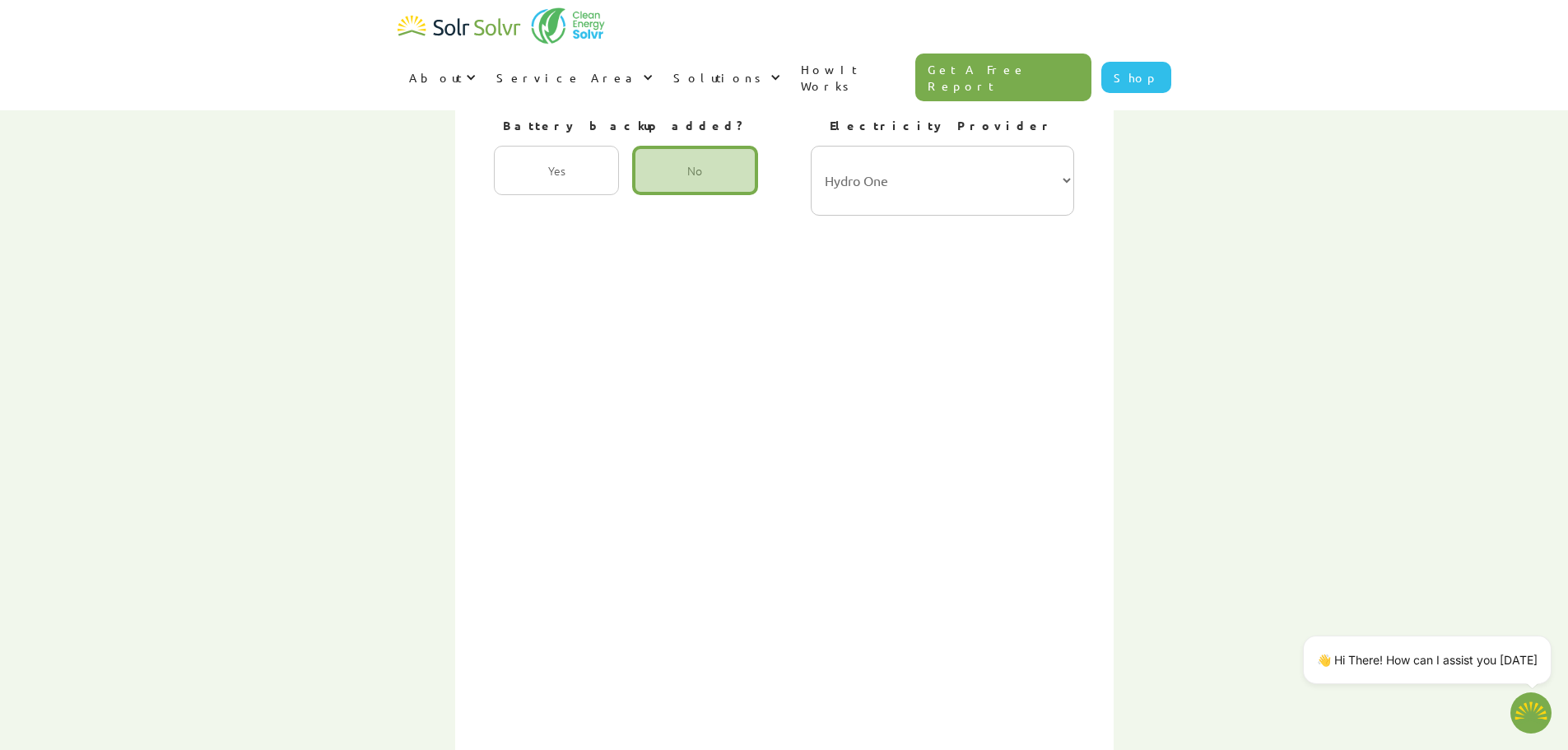
scroll to position [441, 0]
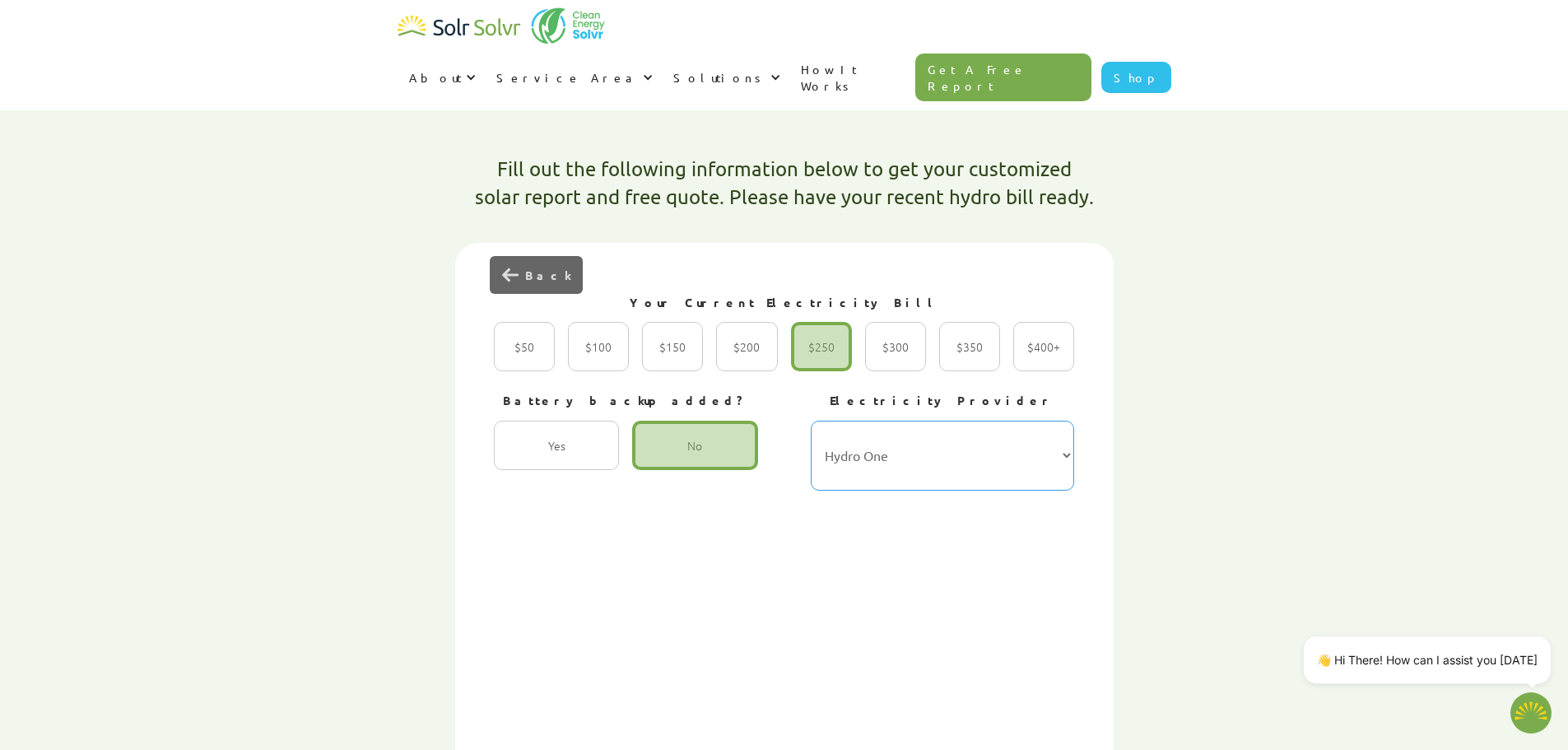
click at [1065, 421] on select "Hydro-Québec Hydro One Ontario Power Generation BC Hydro Alectra Utilities ENMA…" at bounding box center [943, 455] width 264 height 70
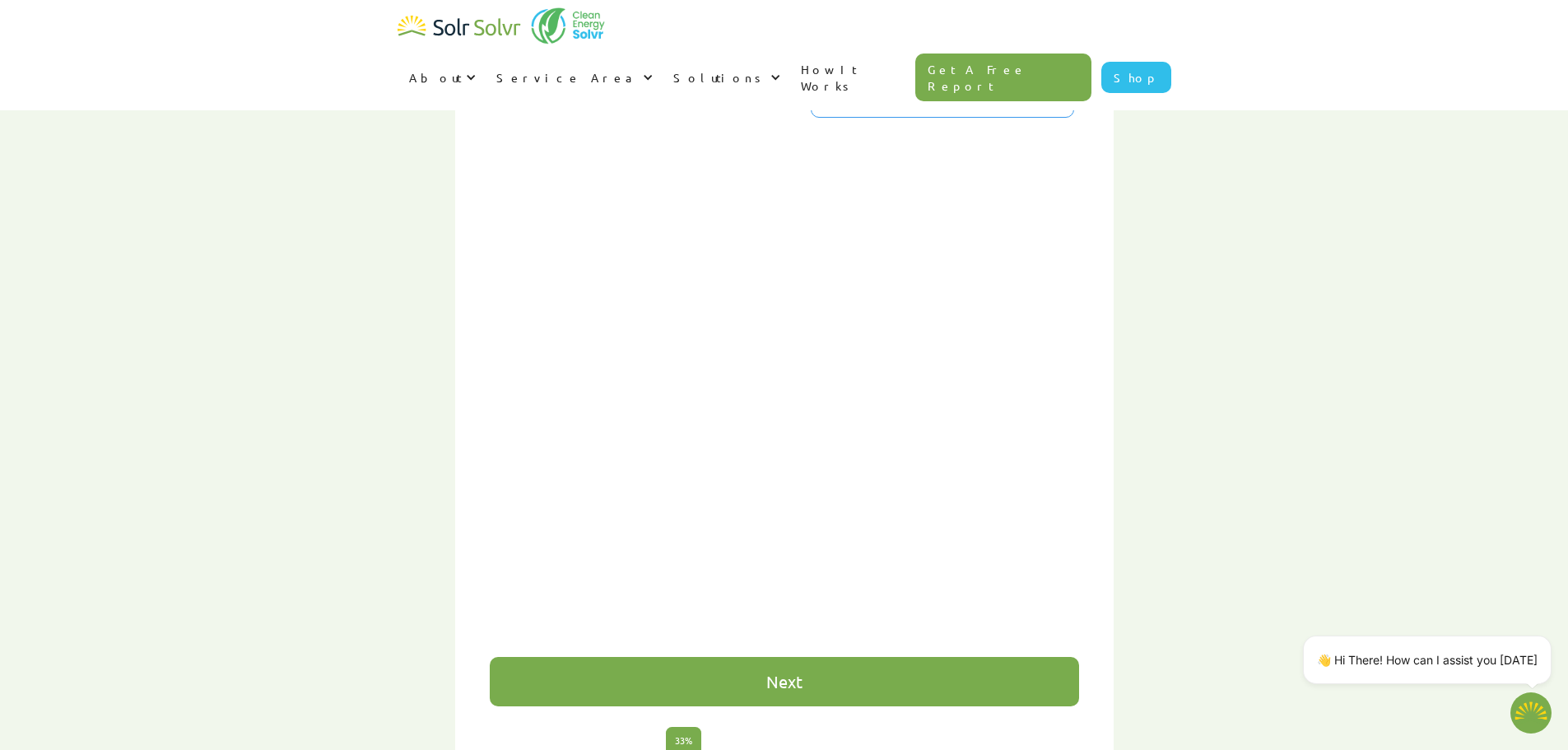
scroll to position [549, 0]
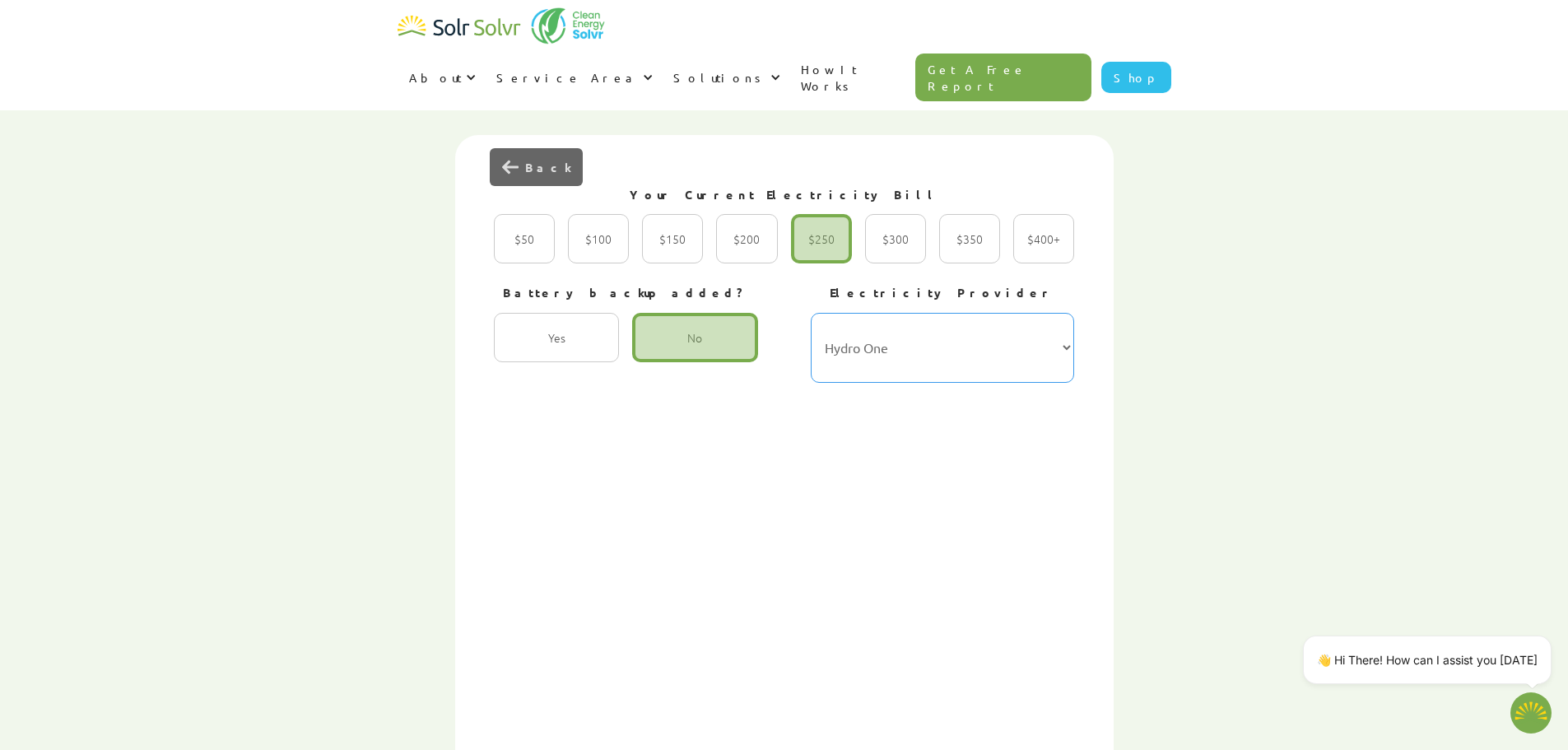
click at [1063, 313] on select "Hydro-Québec Hydro One Ontario Power Generation BC Hydro Alectra Utilities ENMA…" at bounding box center [943, 348] width 264 height 70
click at [1255, 317] on div "Fill out the following information below to get your customized solar report an…" at bounding box center [784, 534] width 1037 height 1071
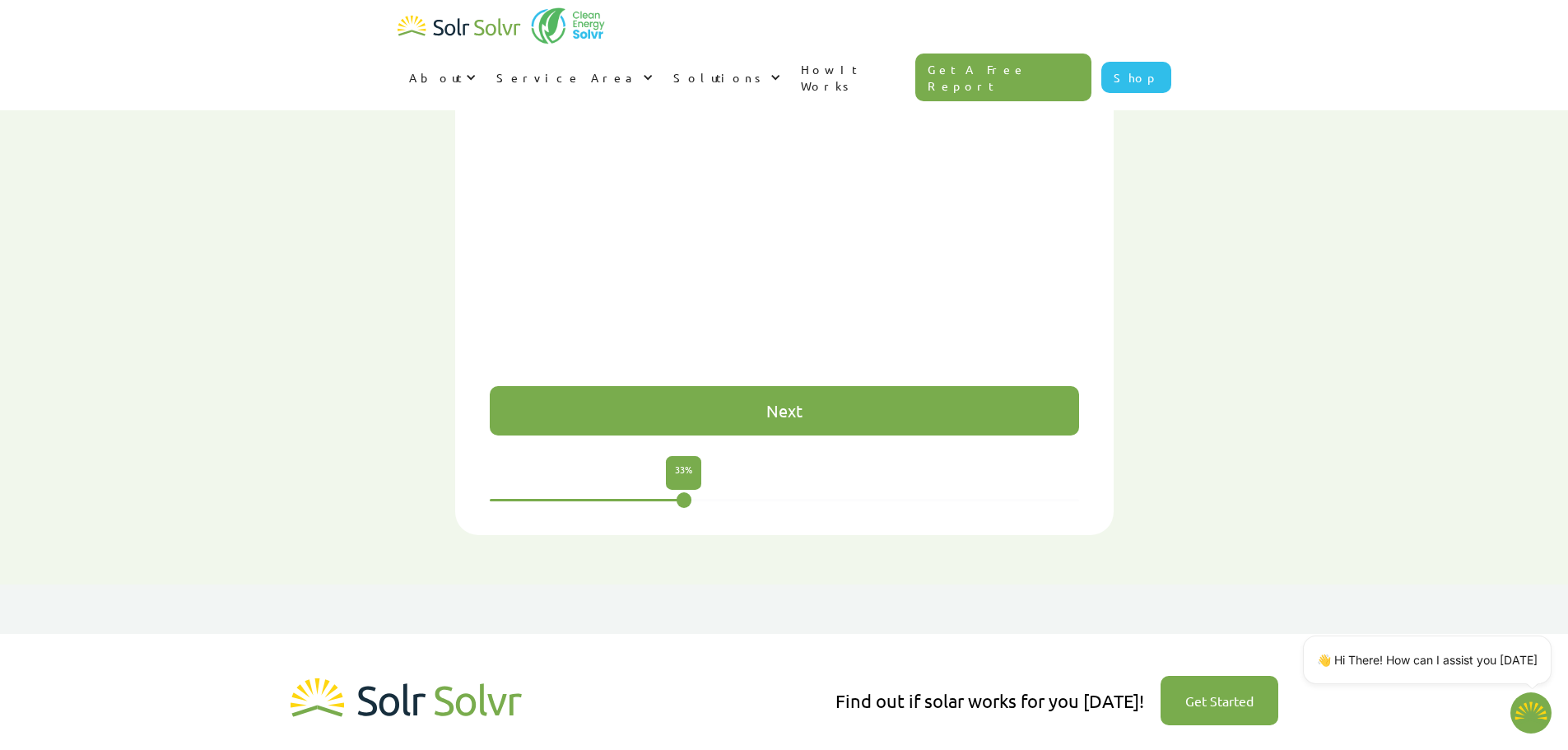
scroll to position [1097, 0]
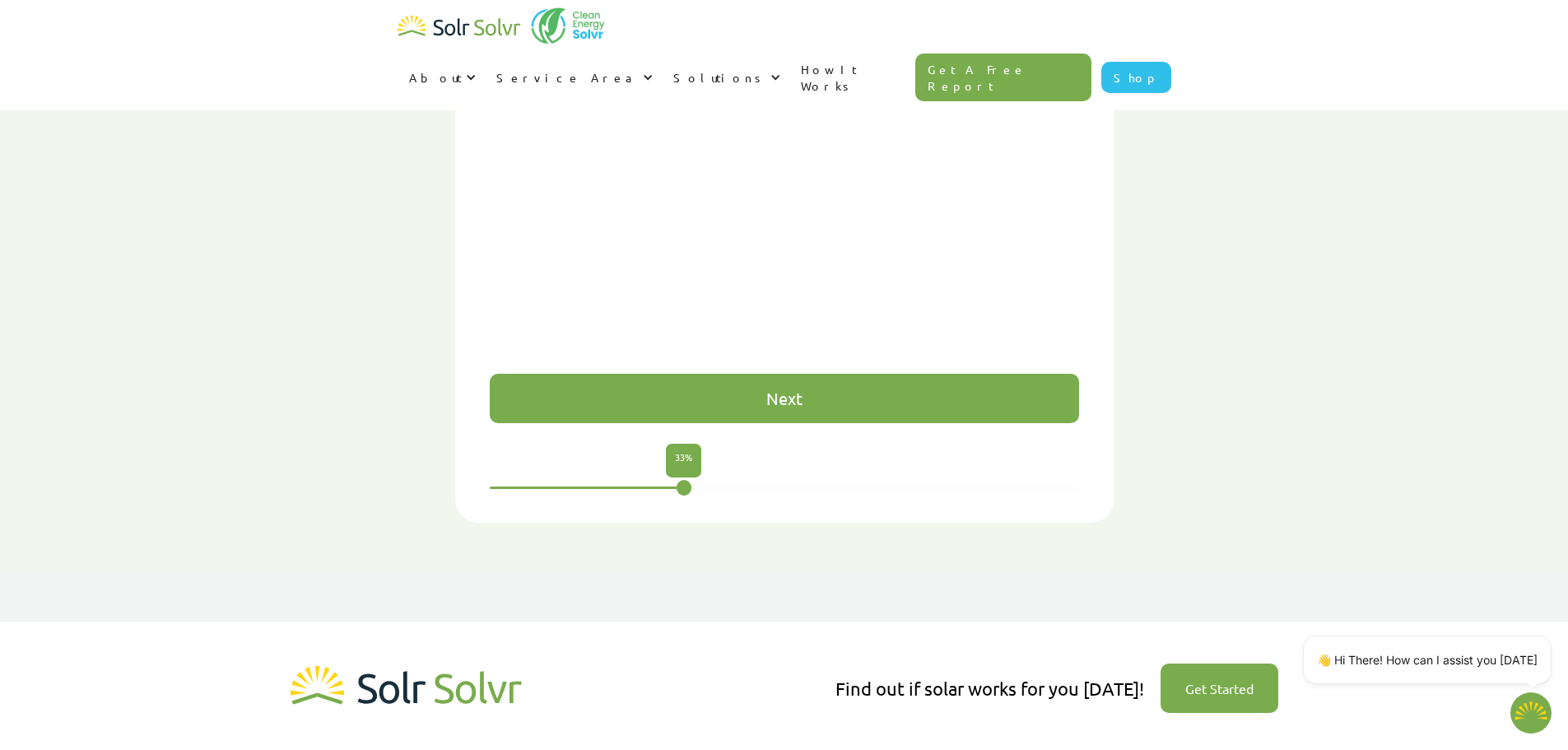
click at [742, 373] on div "Next" at bounding box center [784, 398] width 589 height 49
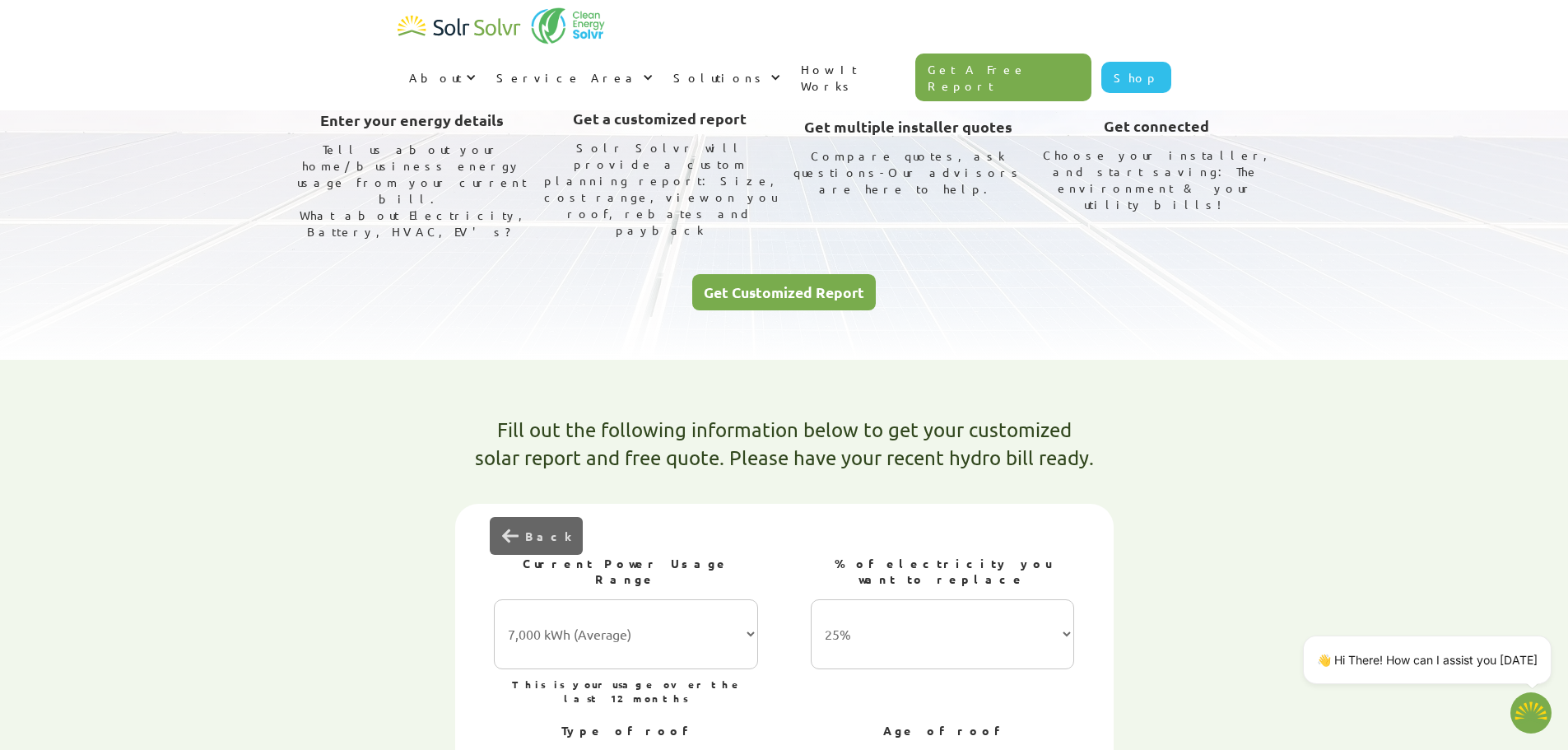
scroll to position [274, 0]
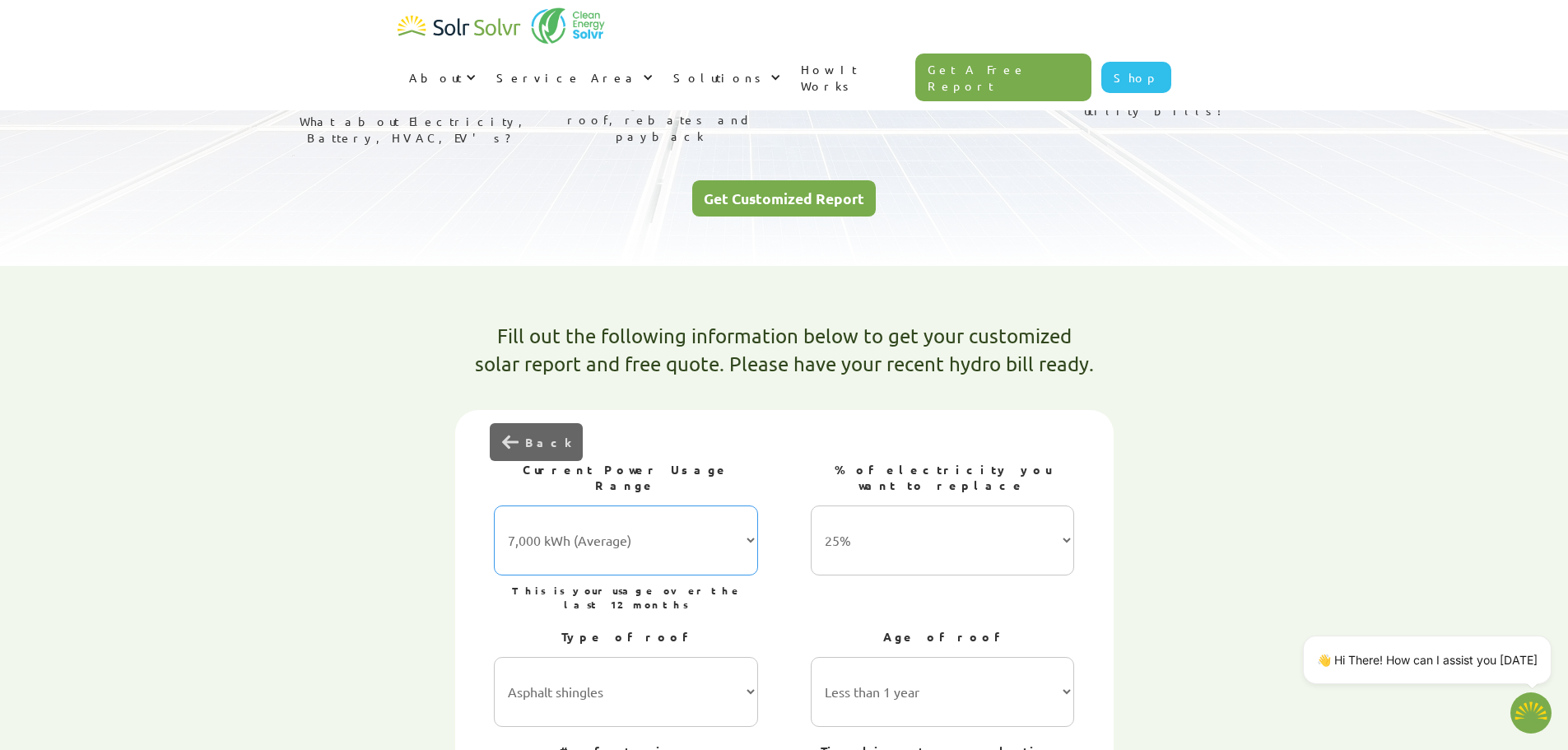
click at [751, 505] on select "7,000 kWh (Average) 10,000 kWh 15,000 kWh 20,000 kWh 25,000 kWh+" at bounding box center [626, 540] width 264 height 70
type textarea "x"
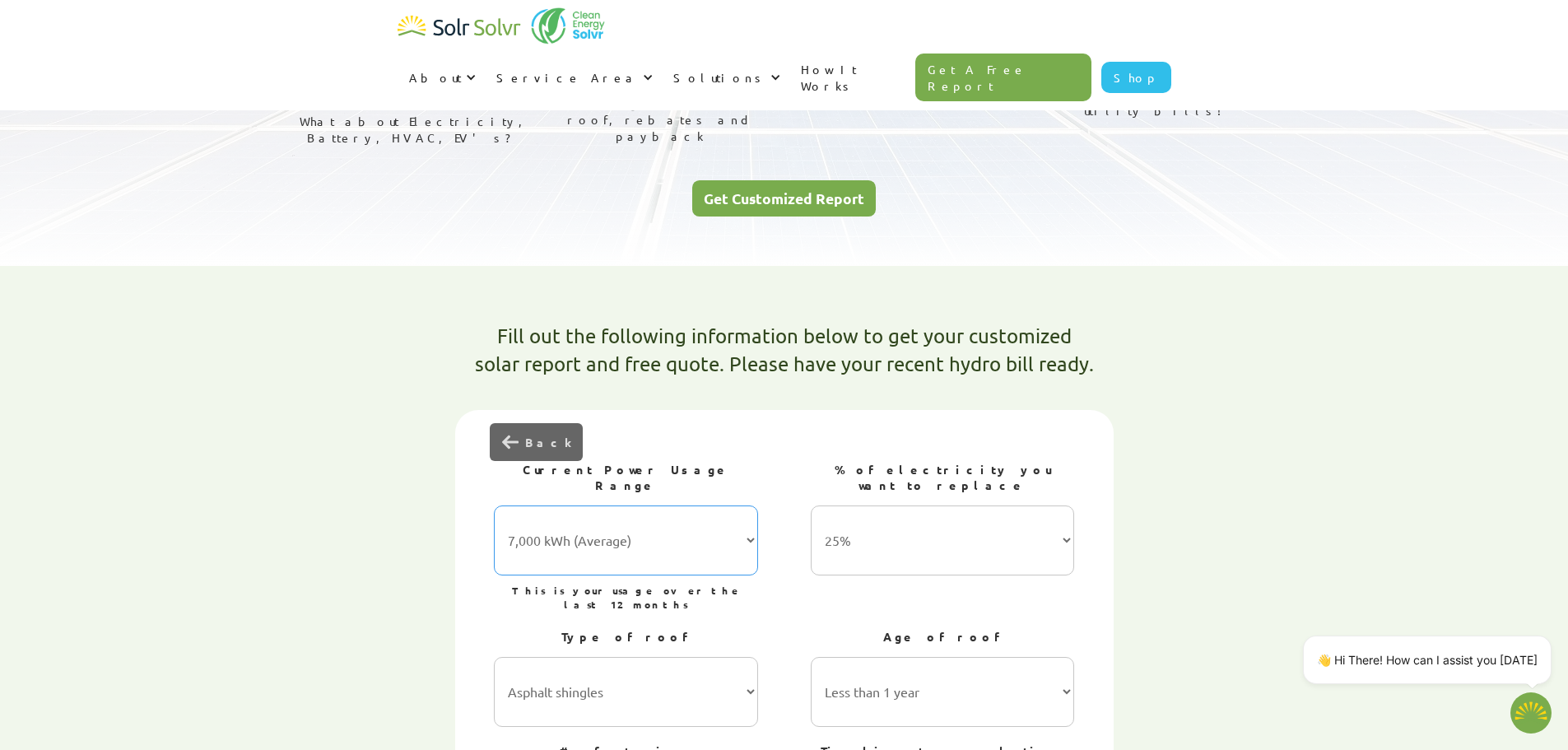
click at [747, 505] on select "7,000 kWh (Average) 10,000 kWh 15,000 kWh 20,000 kWh 25,000 kWh+" at bounding box center [626, 540] width 264 height 70
select select "15,000 kWh"
click at [494, 505] on select "7,000 kWh (Average) 10,000 kWh 15,000 kWh 20,000 kWh 25,000 kWh+" at bounding box center [626, 540] width 264 height 70
click at [1067, 505] on select "25% 50% 75% 100%" at bounding box center [943, 540] width 264 height 70
select select "100%"
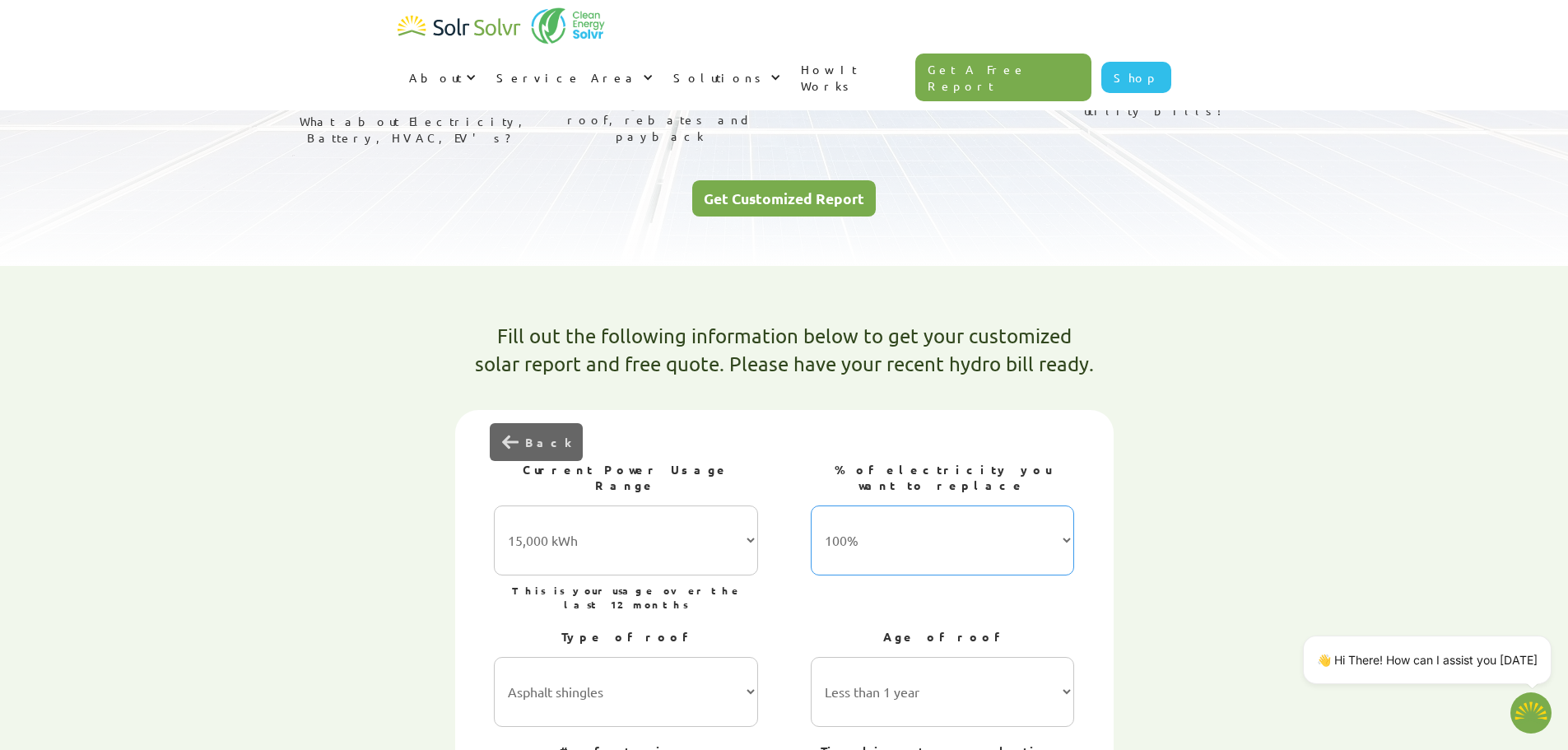
click at [811, 505] on select "25% 50% 75% 100%" at bounding box center [943, 540] width 264 height 70
click at [748, 656] on select "Asphalt shingles Metal roofing Stone-coated steel Slate Rubber slate Clay and c…" at bounding box center [626, 691] width 264 height 70
click at [1062, 656] on select "Less than 1 year 1-5 years 5-10 years 10-15 years 20-30 years 30+ years" at bounding box center [943, 691] width 264 height 70
select select "5-10 years"
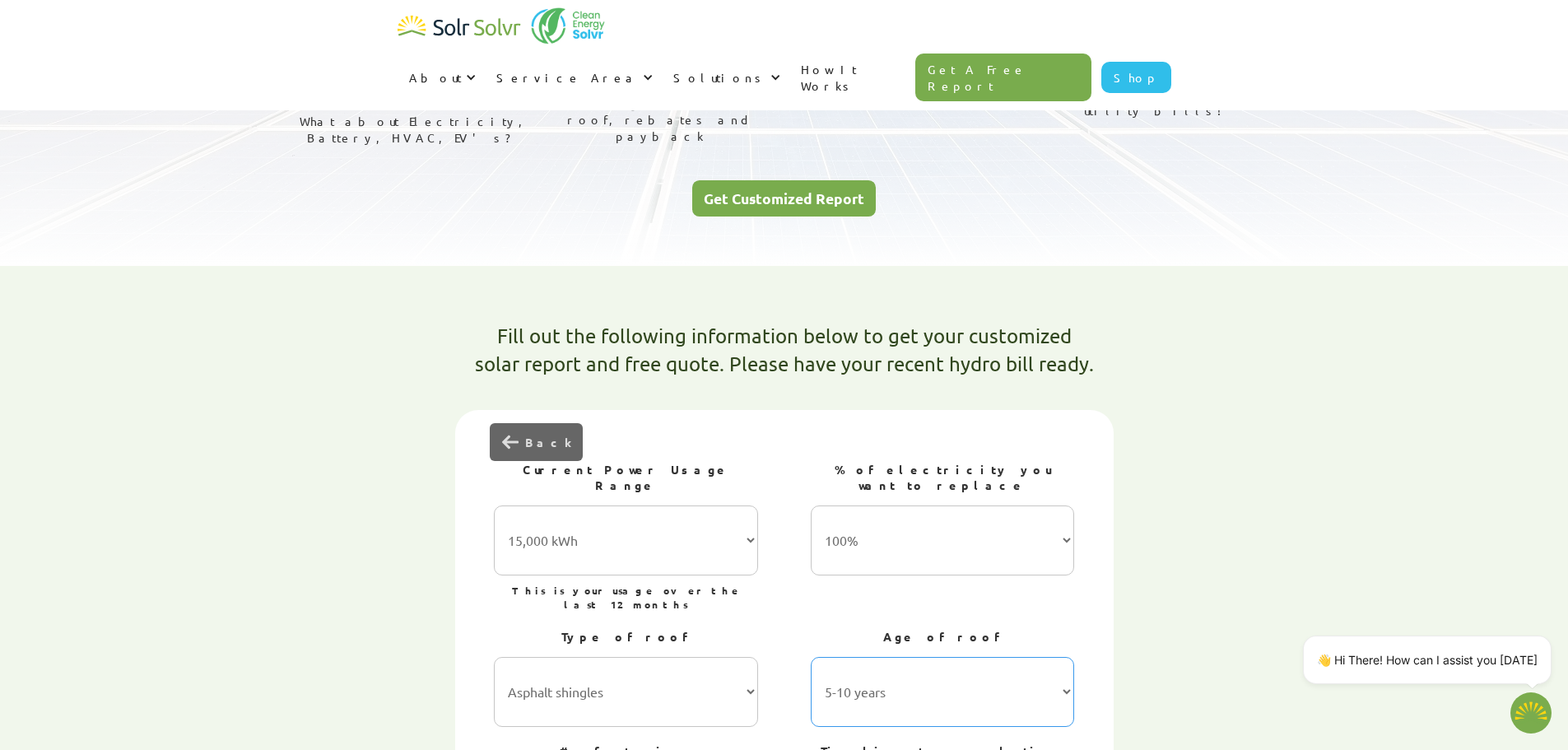
click at [811, 656] on select "Less than 1 year 1-5 years 5-10 years 10-15 years 20-30 years 30+ years" at bounding box center [943, 691] width 264 height 70
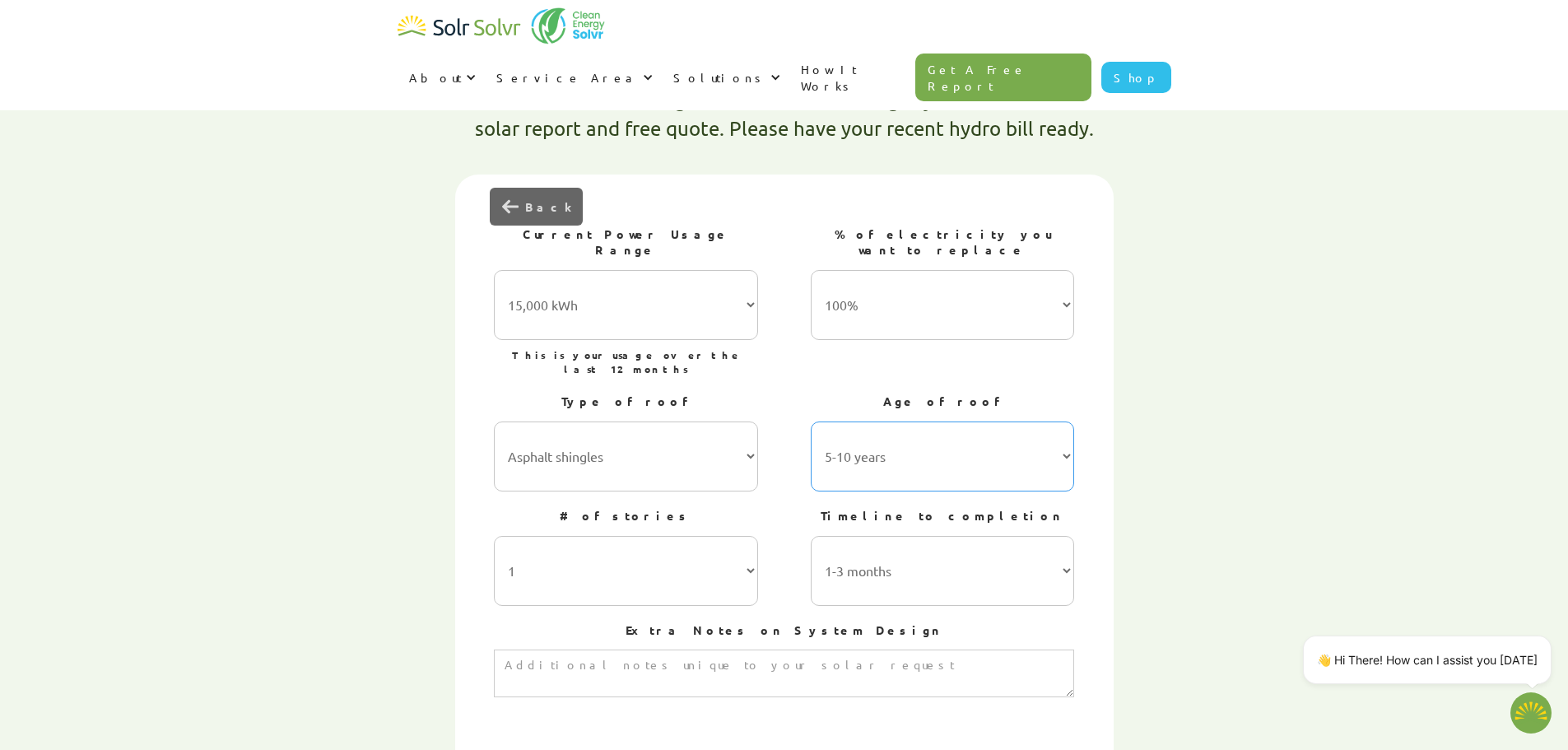
scroll to position [549, 0]
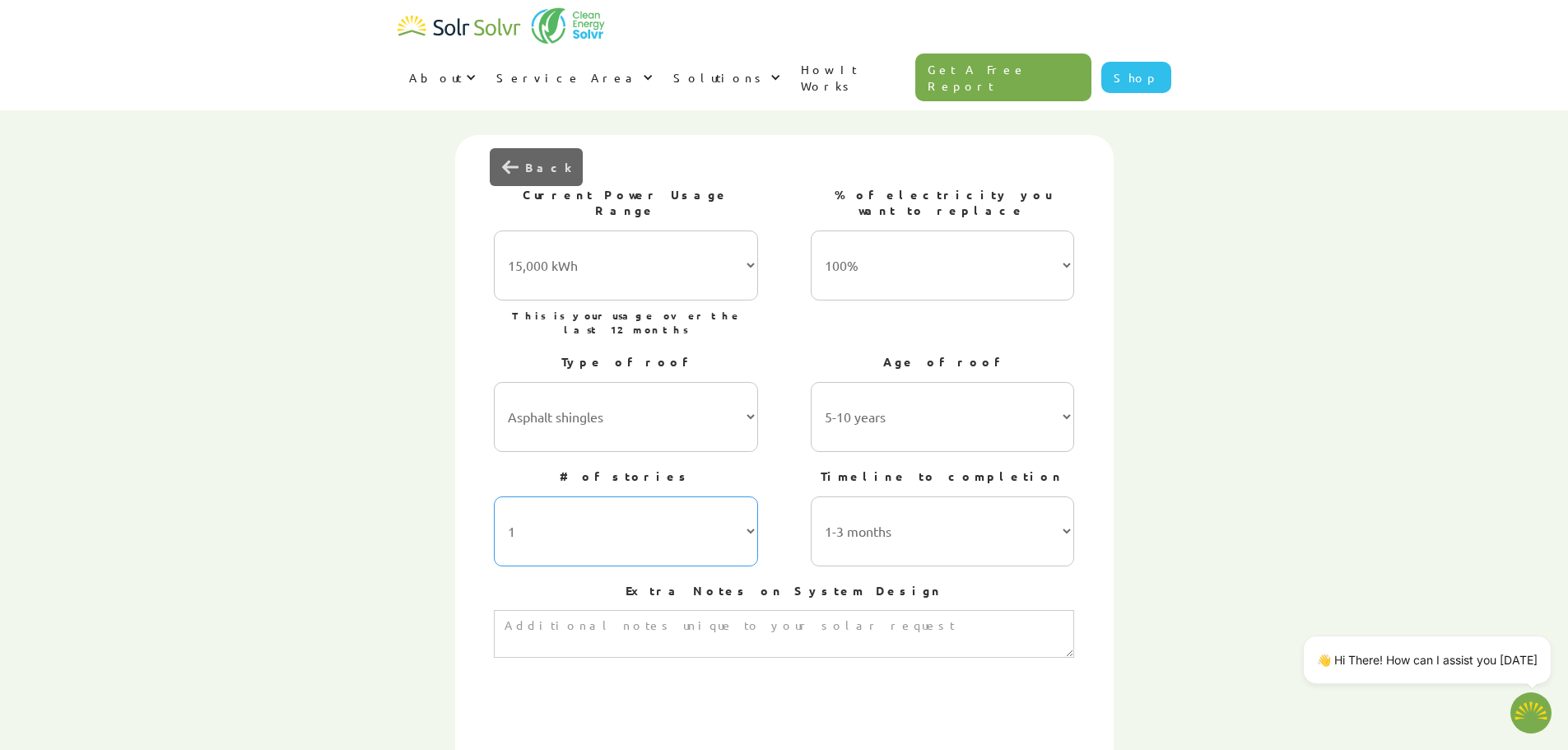
click at [747, 496] on select "1 2 3 or more" at bounding box center [626, 531] width 264 height 70
select select "2"
click at [494, 496] on select "1 2 3 or more" at bounding box center [626, 531] width 264 height 70
click at [1066, 496] on select "1-3 months 3-6 months 6-12 months 12-24 months 24+ months" at bounding box center [943, 531] width 264 height 70
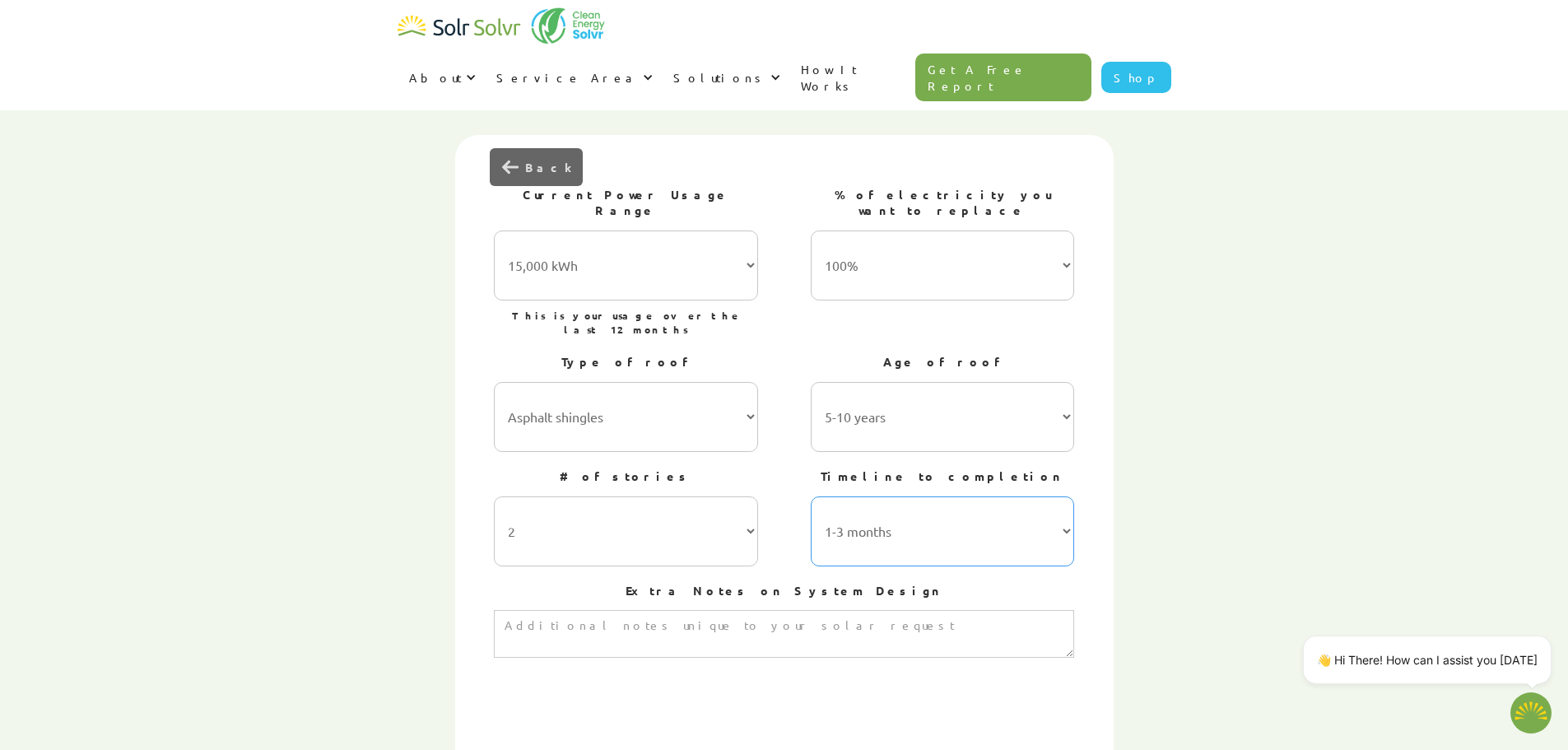
click at [1066, 496] on select "1-3 months 3-6 months 6-12 months 12-24 months 24+ months" at bounding box center [943, 531] width 264 height 70
click at [811, 496] on select "1-3 months 3-6 months 6-12 months 12-24 months 24+ months" at bounding box center [943, 531] width 264 height 70
click at [871, 499] on div "Current Power Usage Range 7,000 kWh (Average) 10,000 kWh 15,000 kWh 20,000 kWh …" at bounding box center [784, 421] width 589 height 505
click at [743, 610] on textarea "3 of 4" at bounding box center [783, 633] width 580 height 47
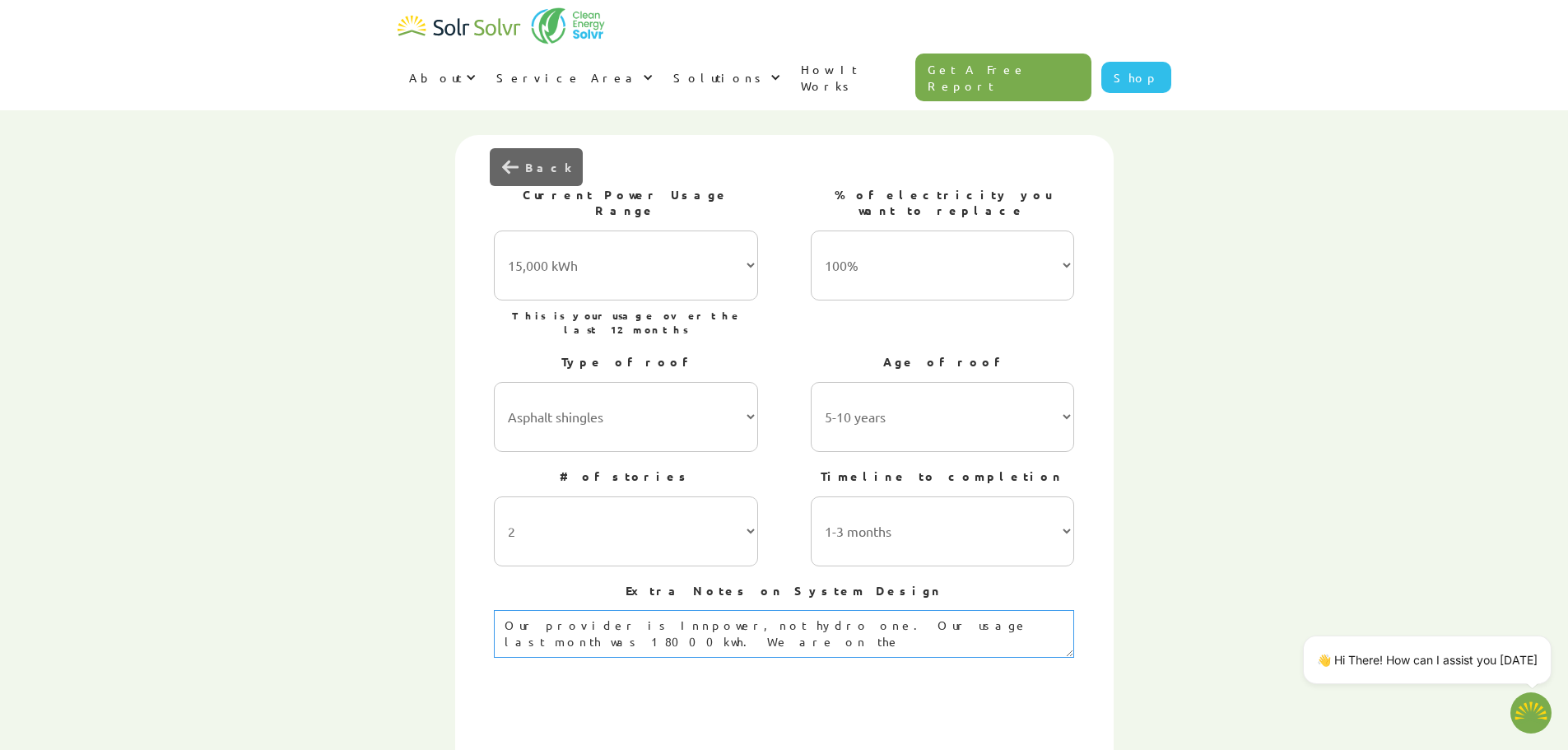
type textarea "Our provider is Innpower, not hydro one. Our usage last month was 18000kwh. We …"
type textarea "x"
drag, startPoint x: 910, startPoint y: 543, endPoint x: 722, endPoint y: 549, distance: 188.1
click at [722, 610] on textarea "Our provider is Innpower, not hydro one. Our usage last month was 18000kwh. We …" at bounding box center [783, 633] width 580 height 47
click at [799, 610] on textarea "Our provider is Innpower, not hydro one. . We are on the" at bounding box center [783, 633] width 580 height 47
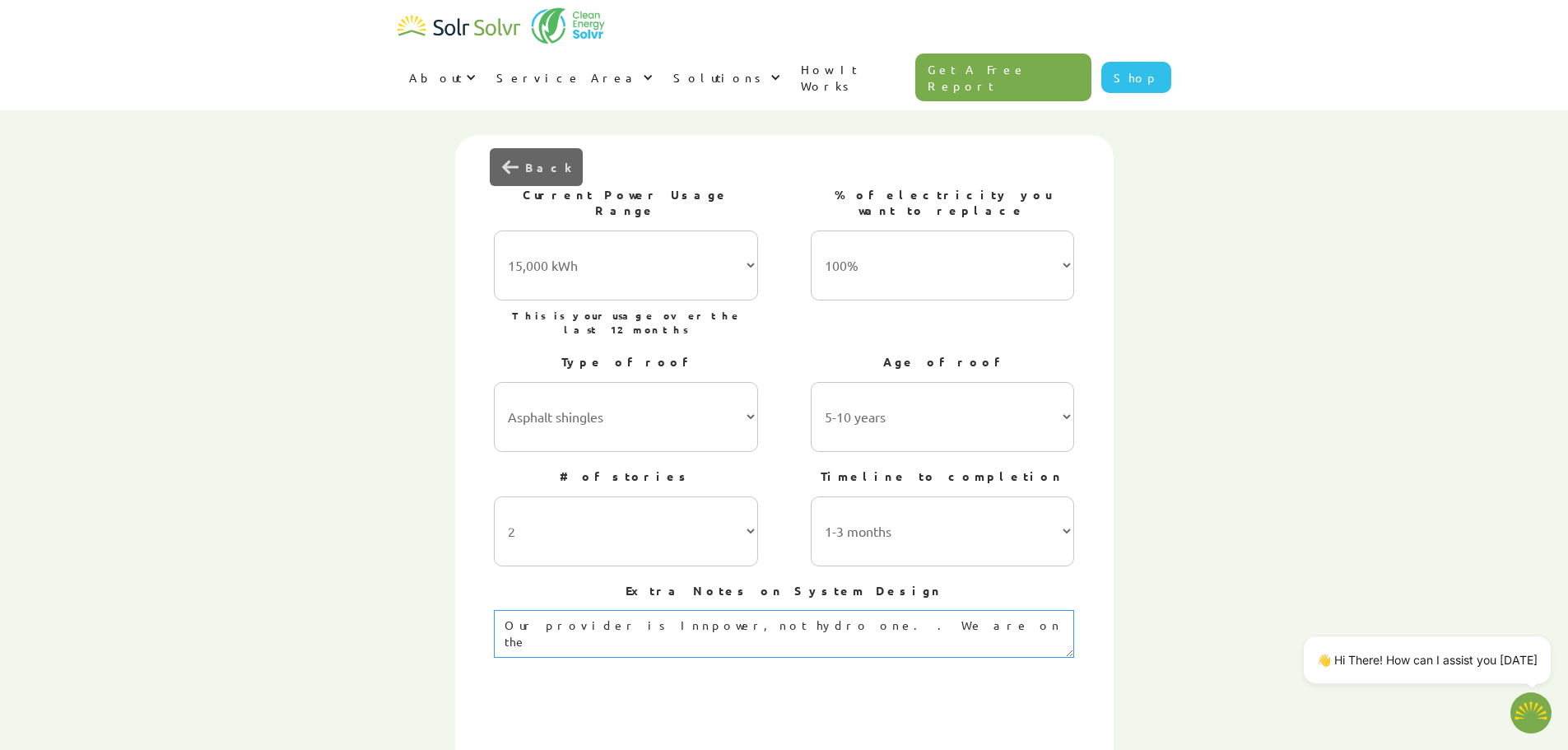
click at [799, 610] on textarea "Our provider is Innpower, not hydro one. . We are on the" at bounding box center [783, 633] width 580 height 47
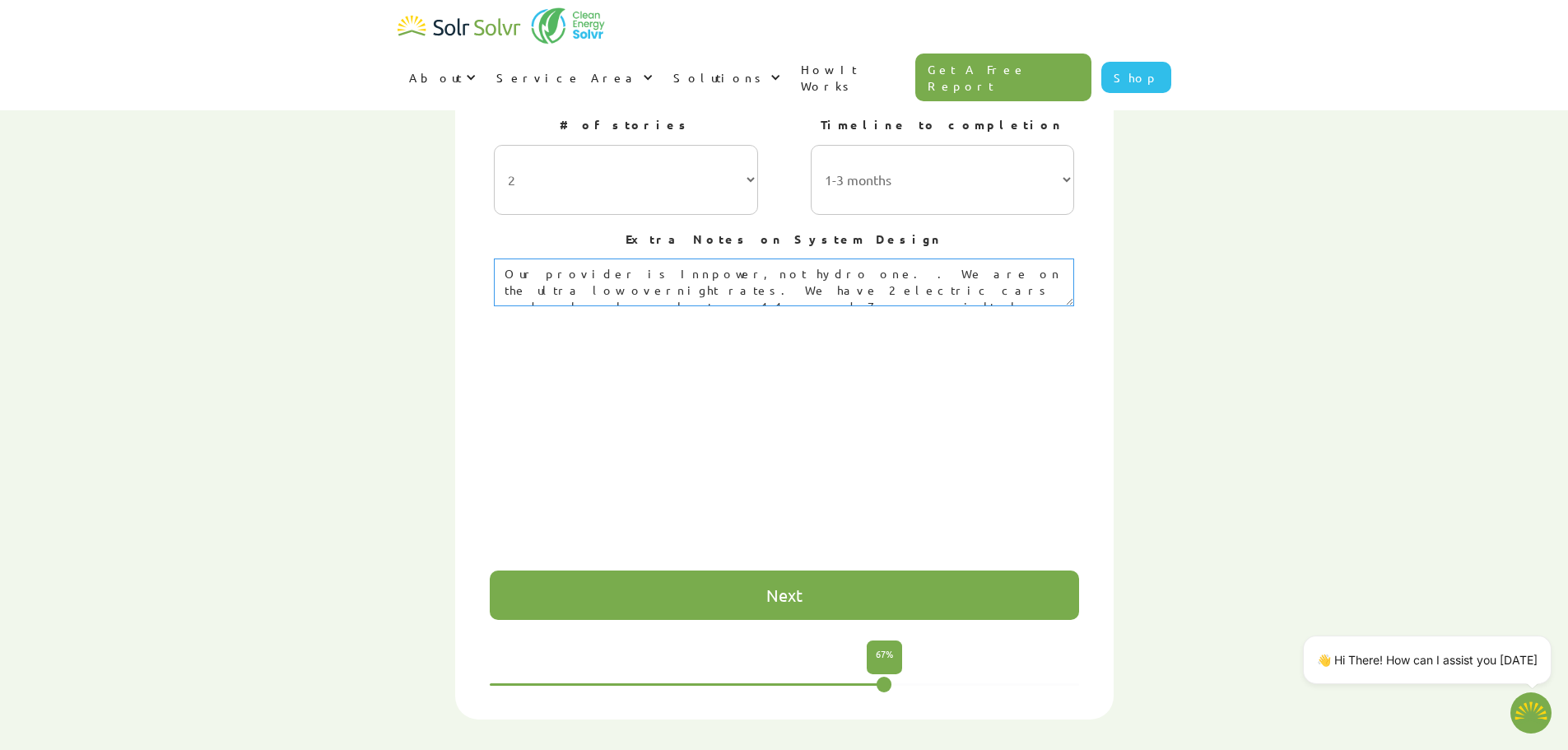
scroll to position [1097, 0]
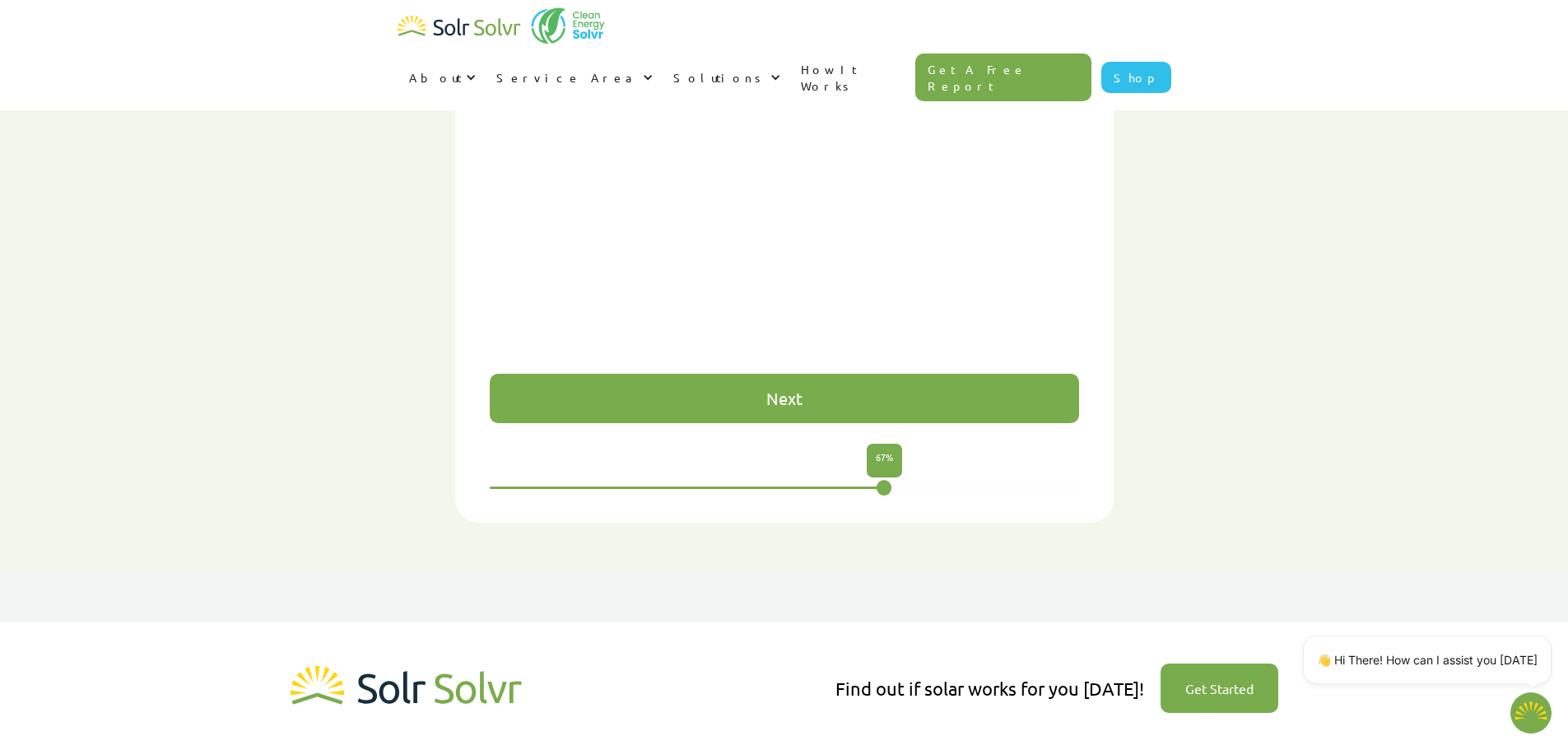
type textarea "Our provider is Innpower, not hydro one. . We are on the ultra low overnight ra…"
click at [813, 373] on div "Next" at bounding box center [784, 398] width 589 height 49
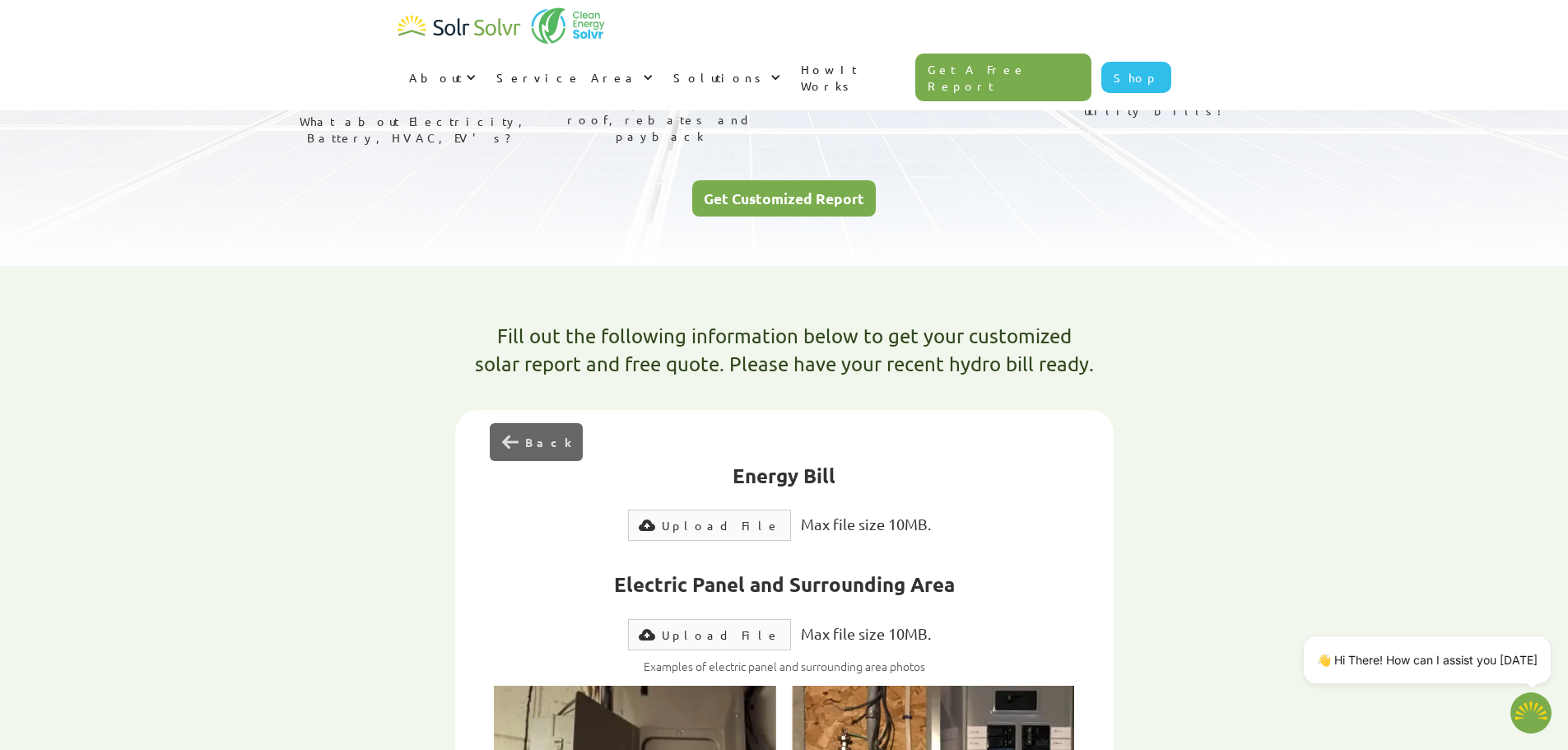
scroll to position [0, 0]
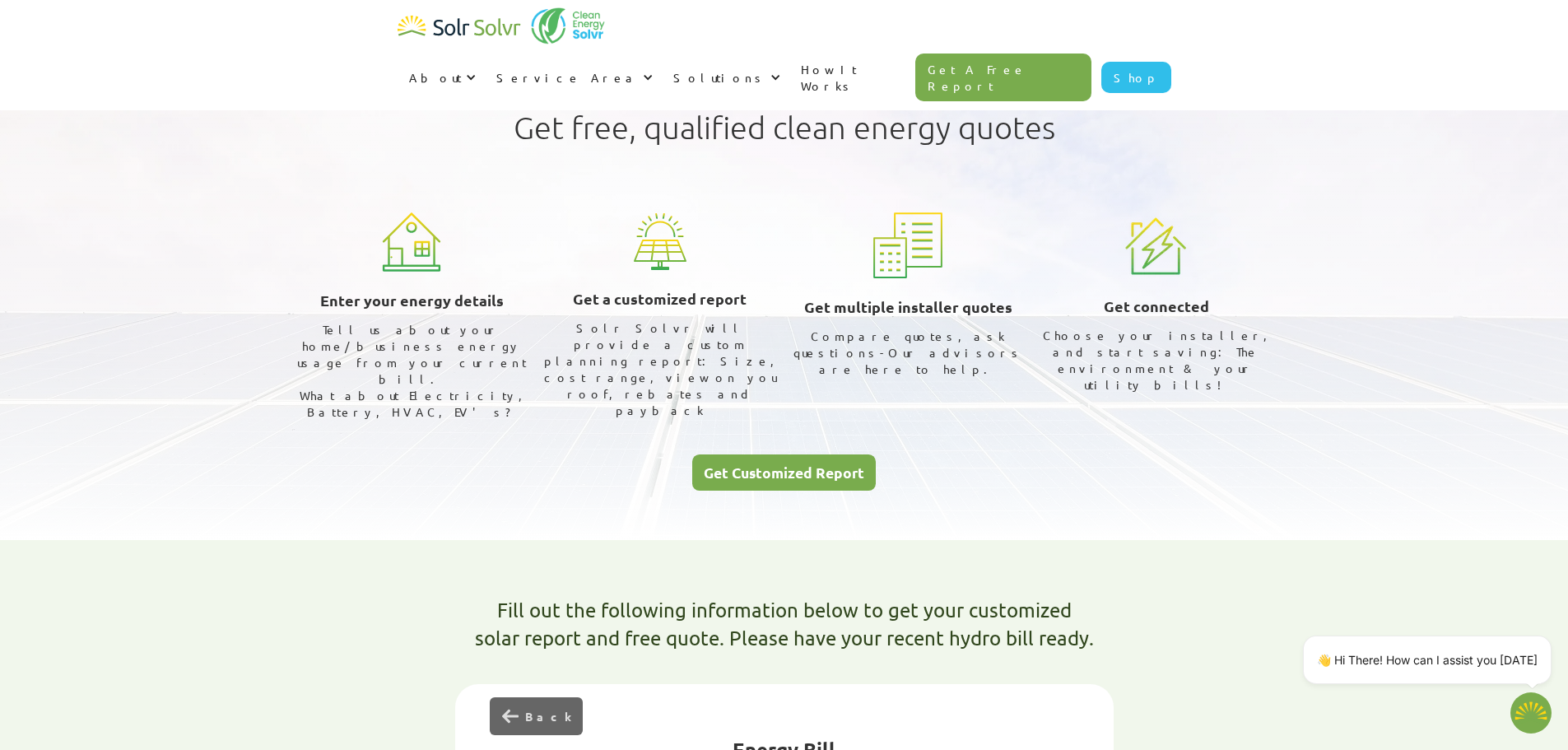
type textarea "x"
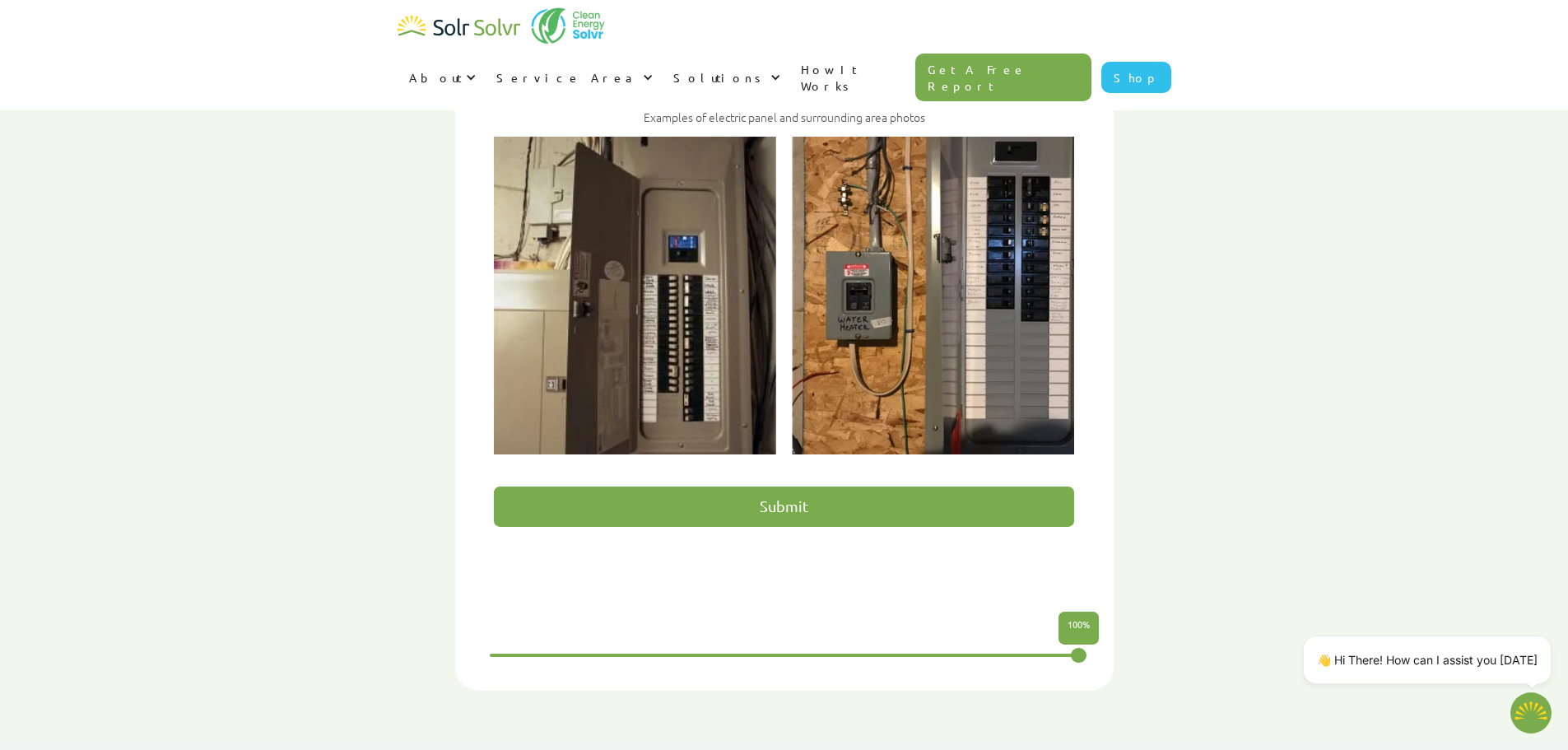
scroll to position [549, 0]
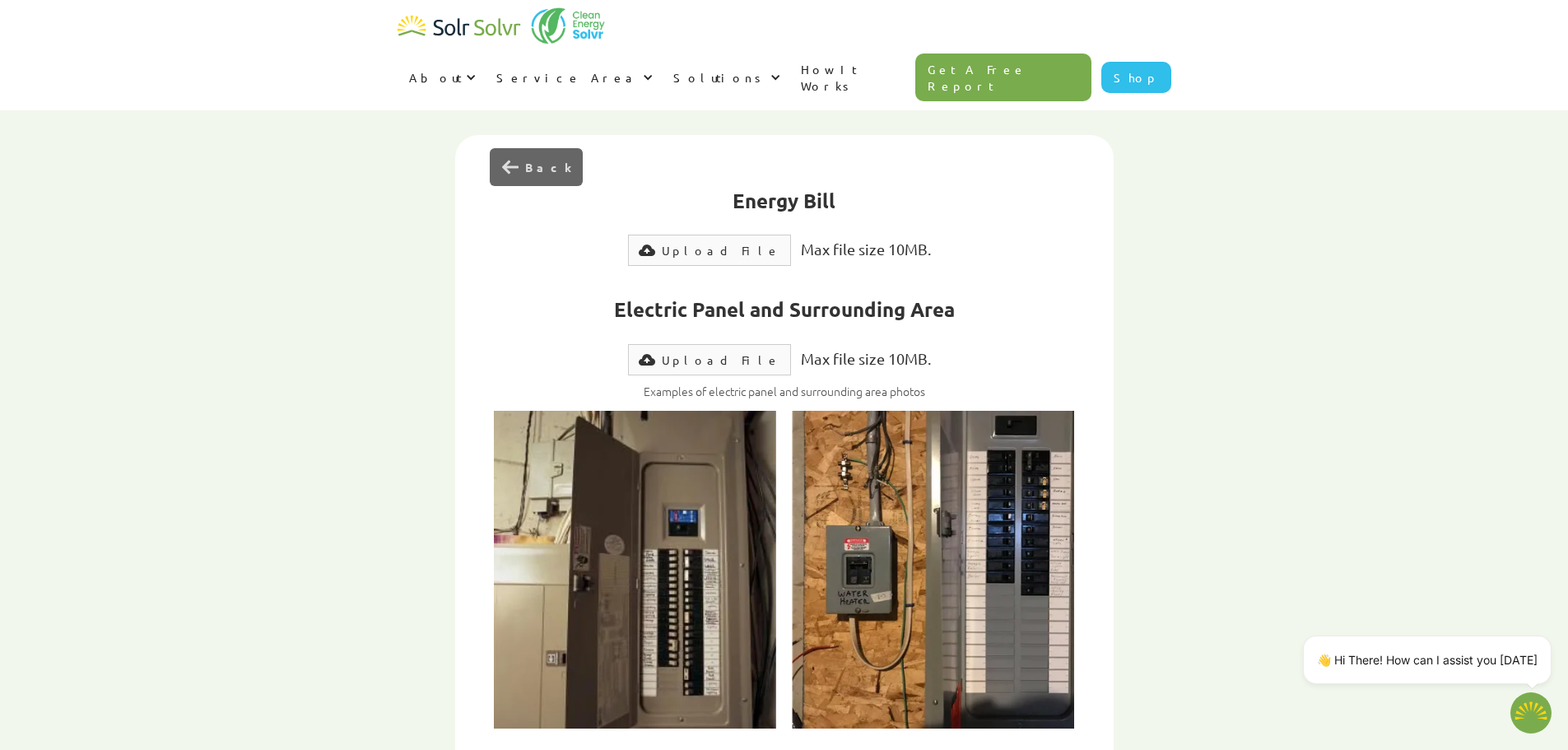
click at [718, 242] on div "Upload File" at bounding box center [721, 250] width 118 height 16
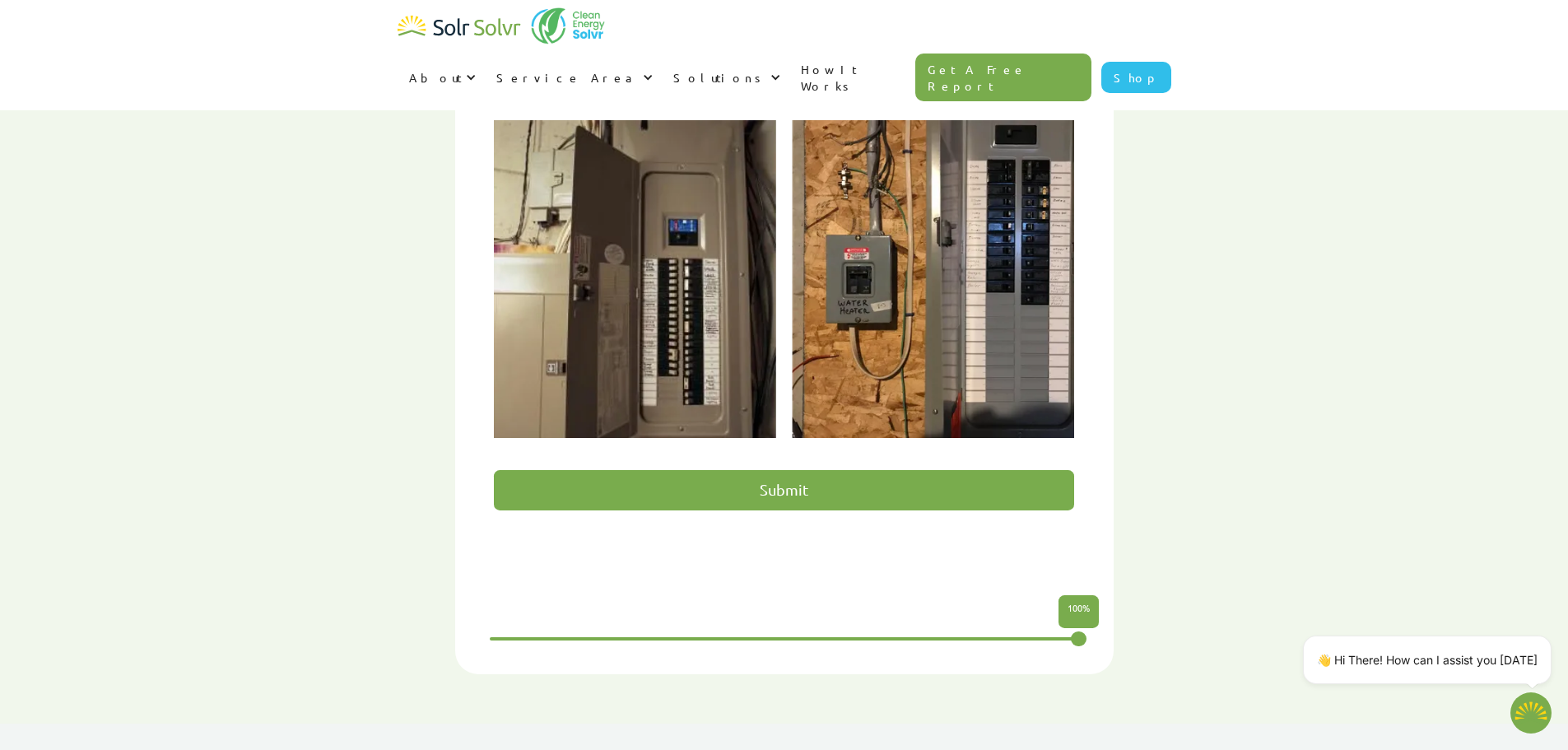
scroll to position [823, 0]
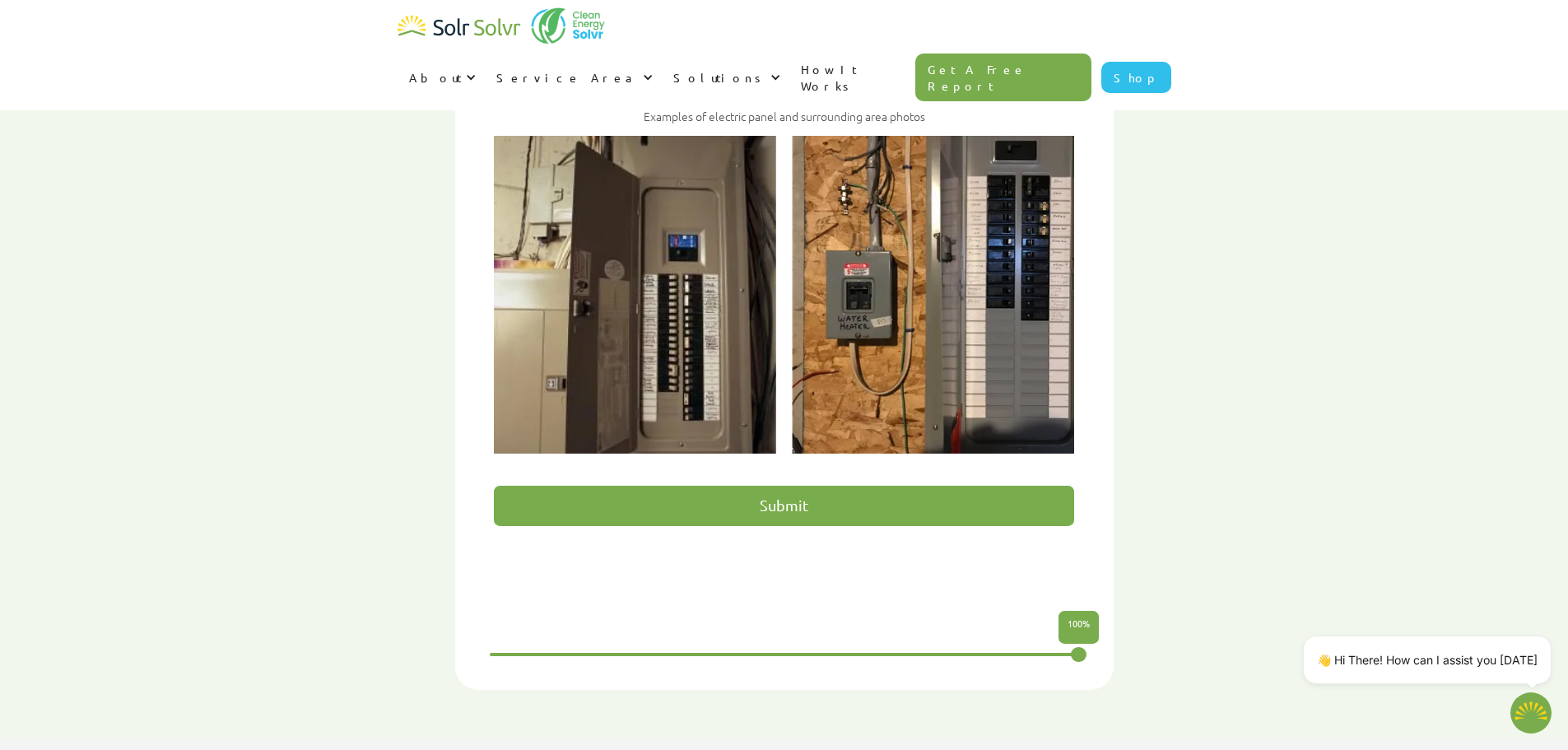
click at [787, 485] on input "Submit" at bounding box center [783, 505] width 580 height 40
type input "Please wait..."
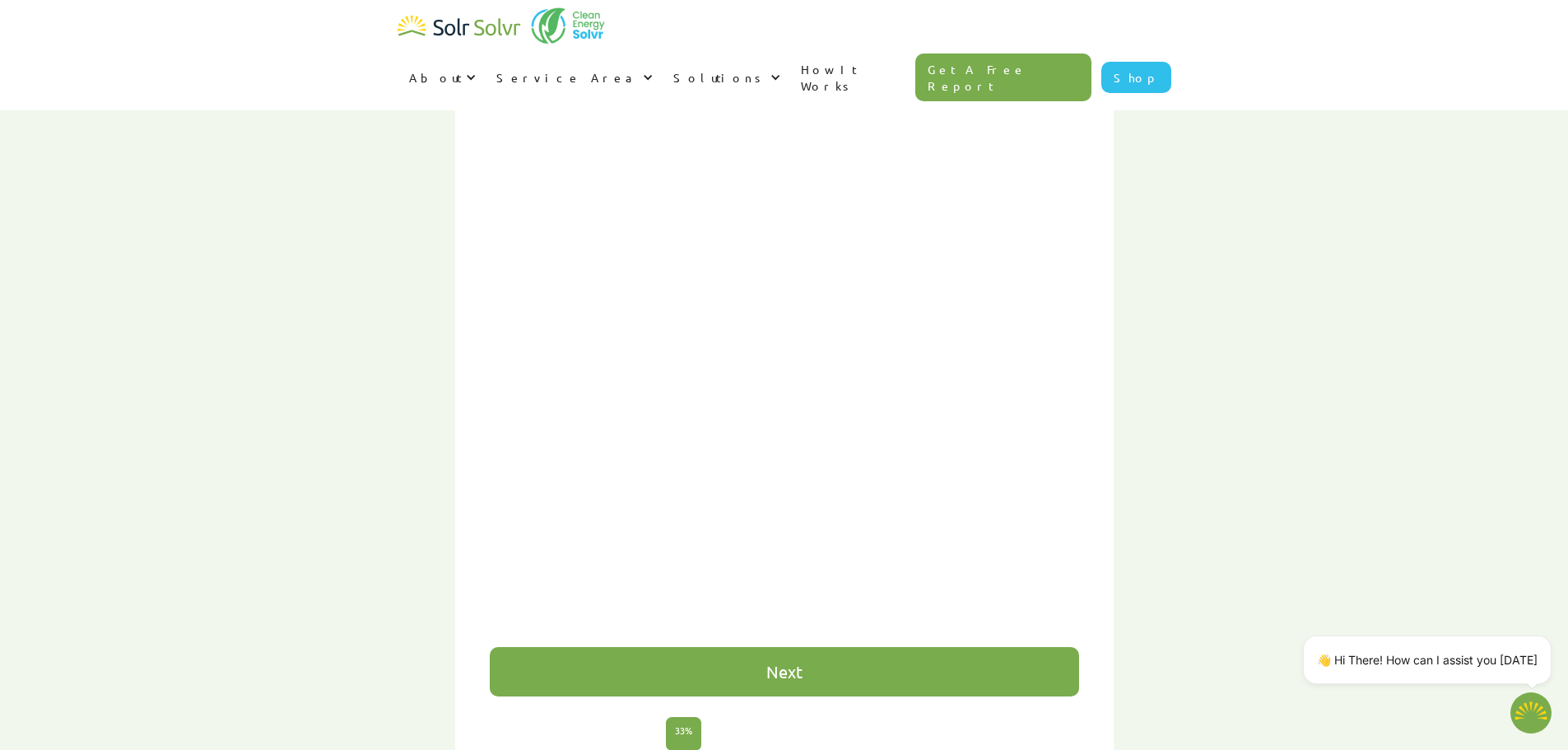
type textarea "x"
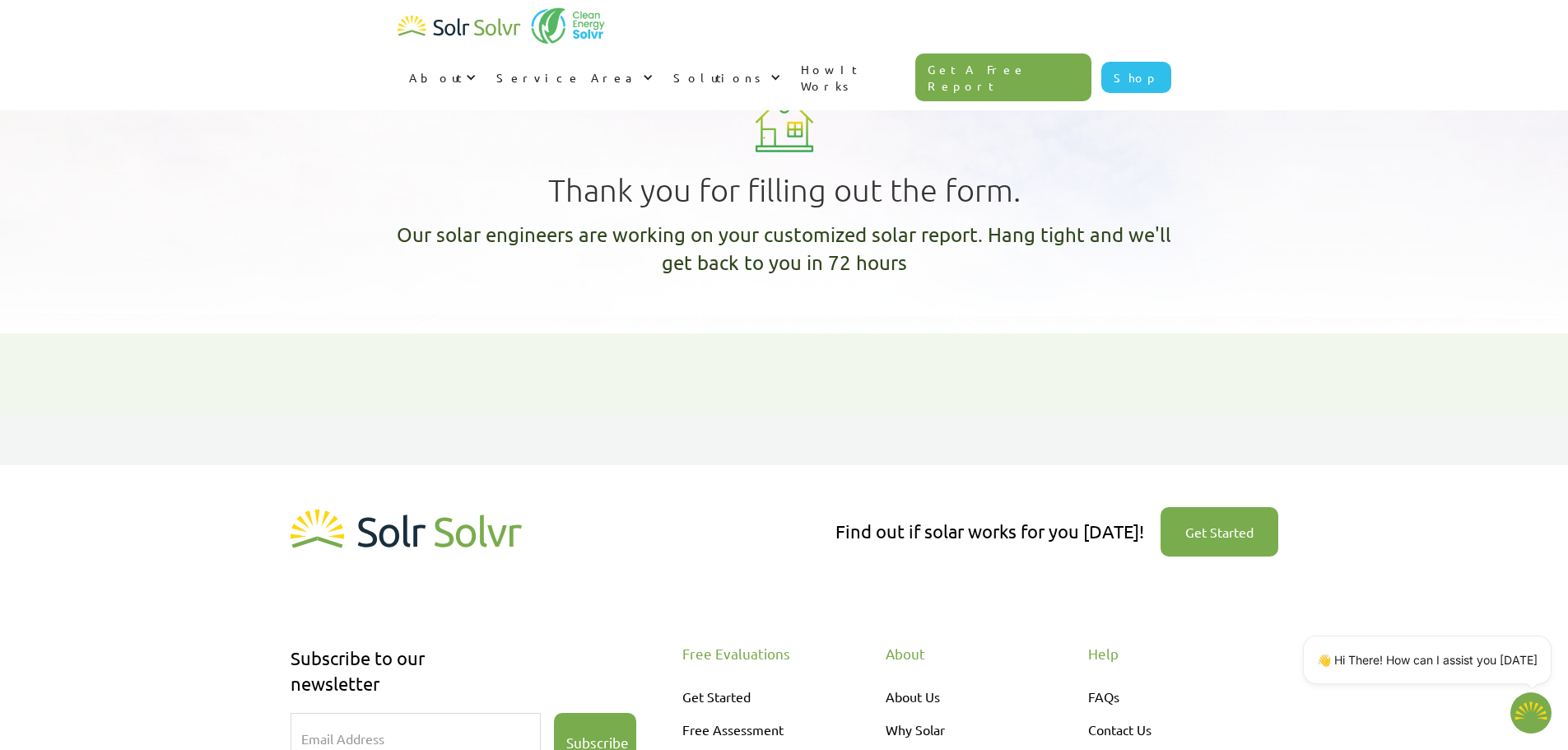
scroll to position [274, 0]
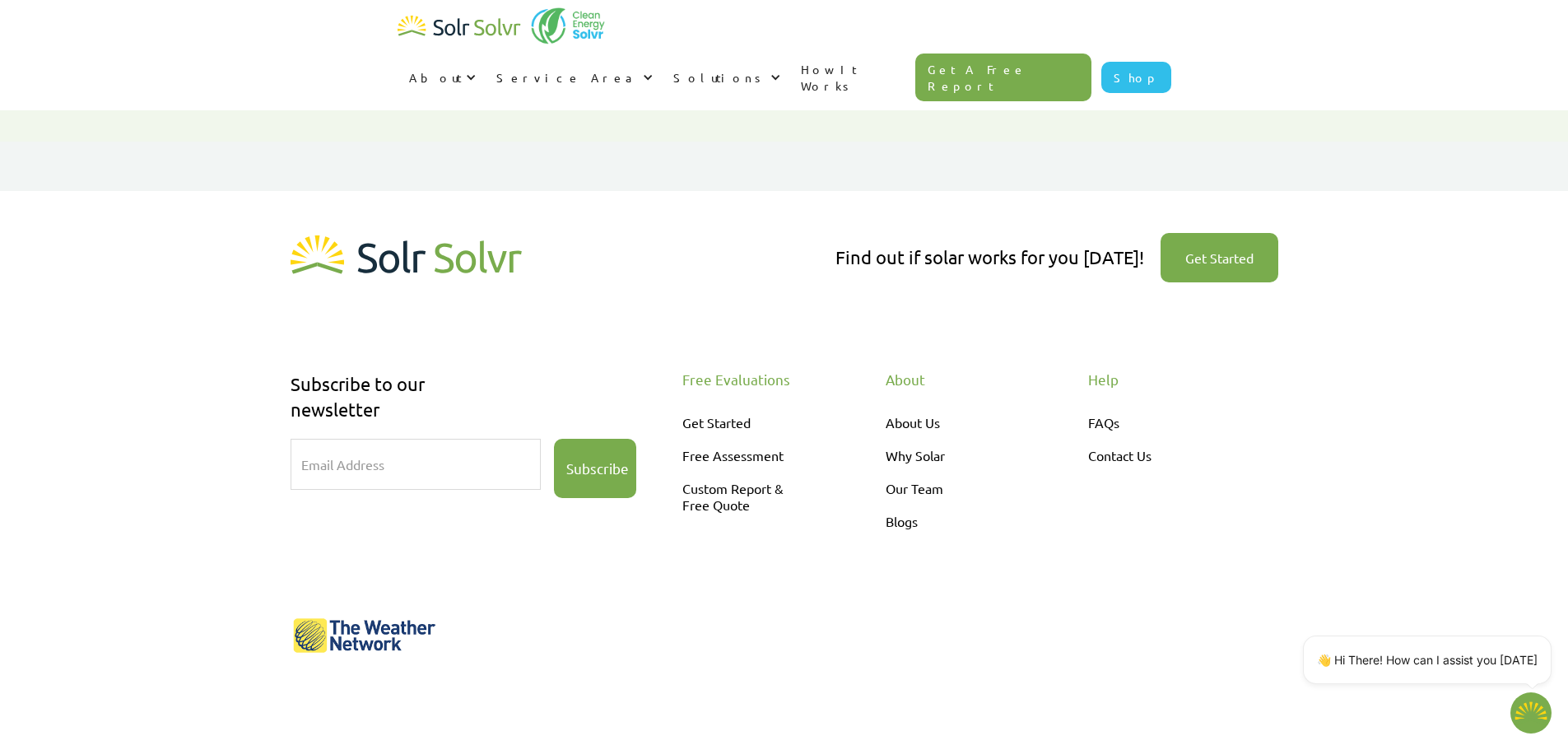
click at [1199, 255] on link "Get Started" at bounding box center [1219, 258] width 117 height 49
type textarea "x"
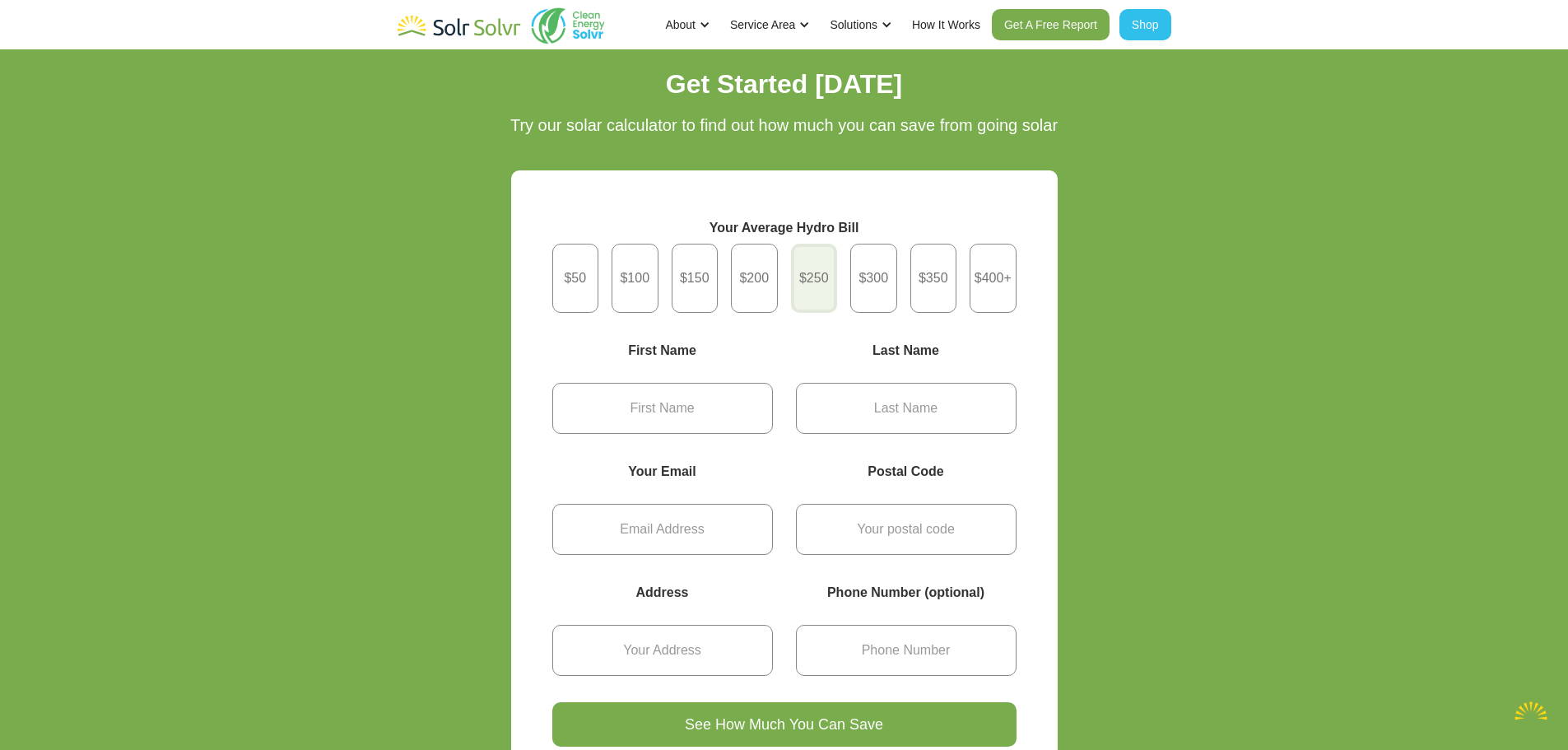
type textarea "x"
